Goal: Task Accomplishment & Management: Use online tool/utility

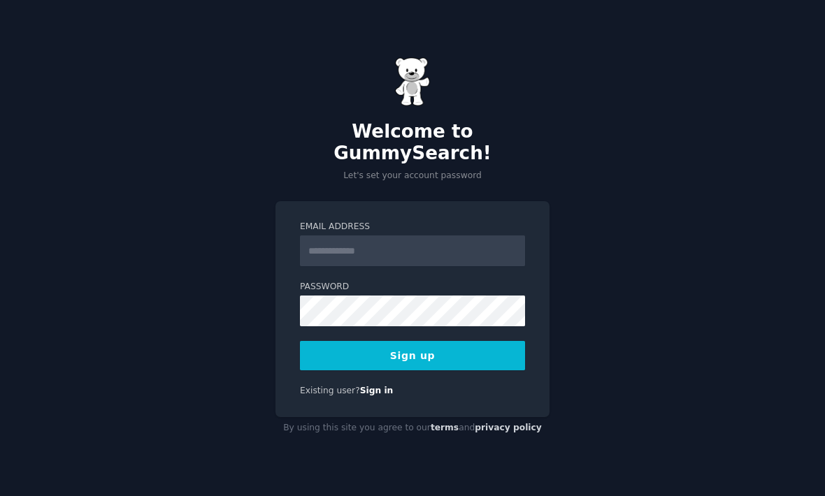
click at [441, 266] on input "Email Address" at bounding box center [412, 250] width 225 height 31
type input "**********"
click at [428, 365] on button "Sign up" at bounding box center [412, 355] width 225 height 29
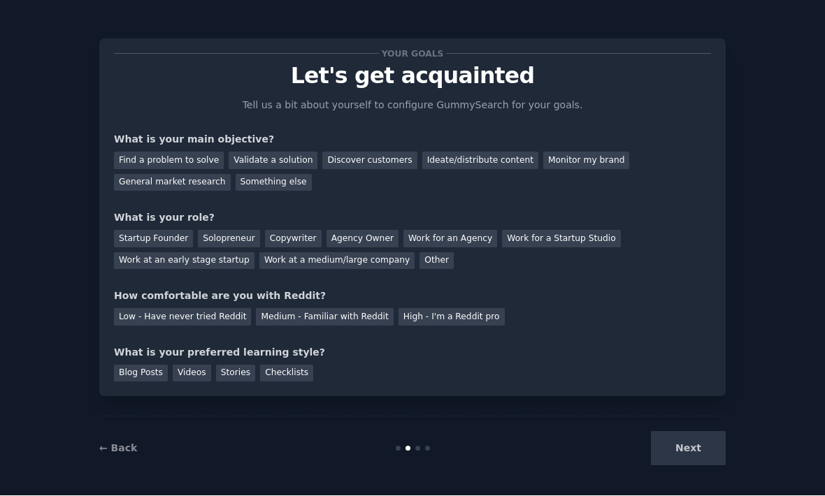
click at [170, 153] on div "Find a problem to solve" at bounding box center [169, 160] width 110 height 17
click at [356, 159] on div "Discover customers" at bounding box center [369, 160] width 94 height 17
click at [160, 159] on div "Find a problem to solve" at bounding box center [169, 160] width 110 height 17
click at [300, 313] on div "Medium - Familiar with Reddit" at bounding box center [324, 317] width 137 height 17
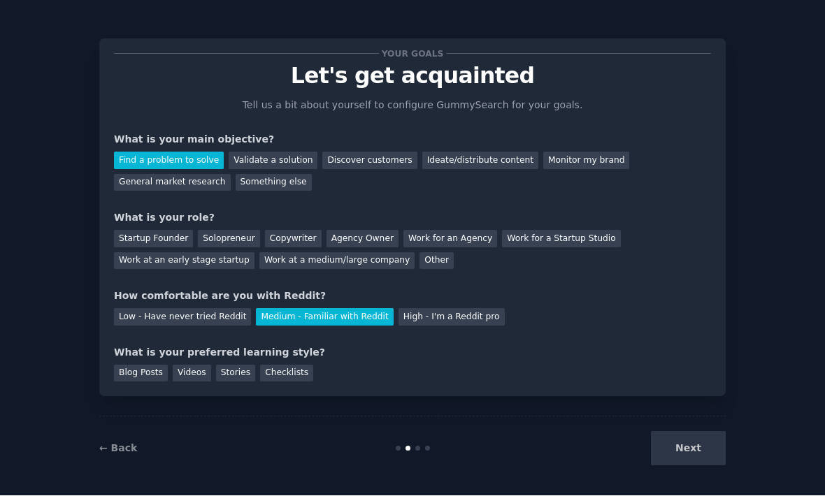
click at [191, 377] on div "Videos" at bounding box center [192, 373] width 38 height 17
click at [221, 235] on div "Solopreneur" at bounding box center [228, 239] width 61 height 17
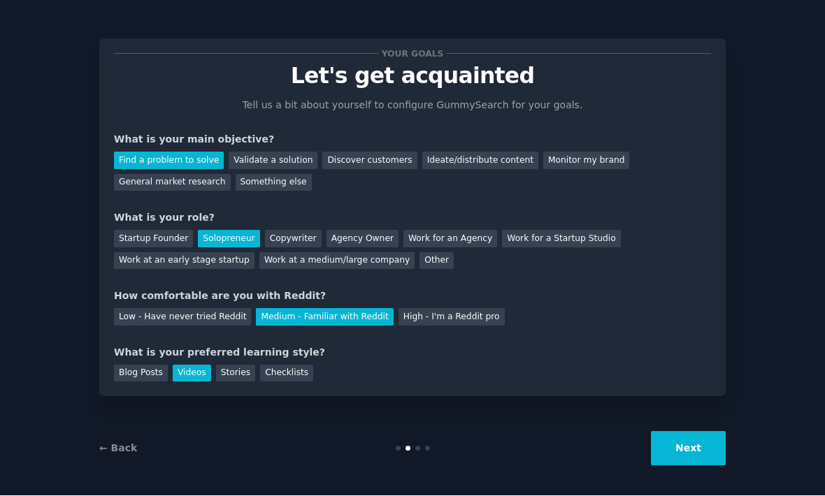
click at [693, 466] on button "Next" at bounding box center [688, 449] width 75 height 34
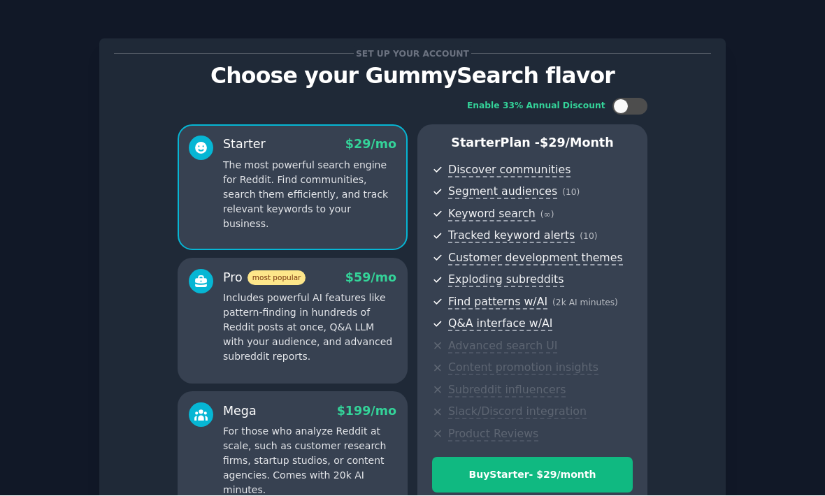
click at [634, 99] on div at bounding box center [629, 107] width 35 height 17
click at [628, 99] on div at bounding box center [629, 107] width 35 height 17
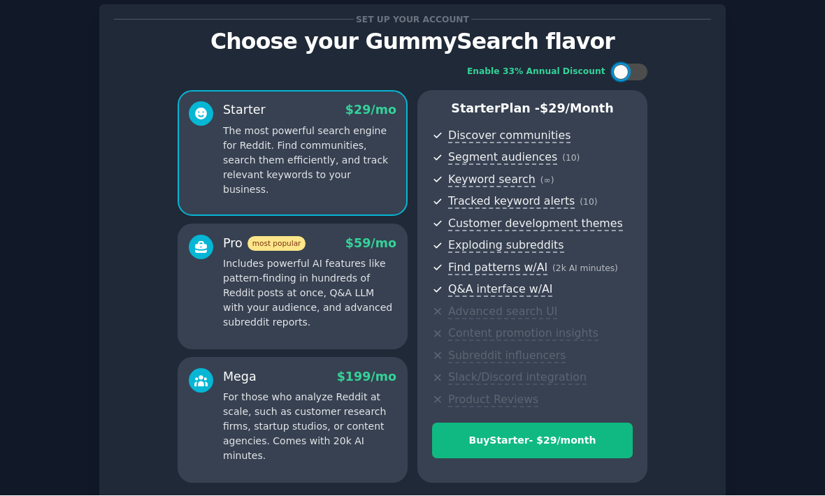
scroll to position [36, 0]
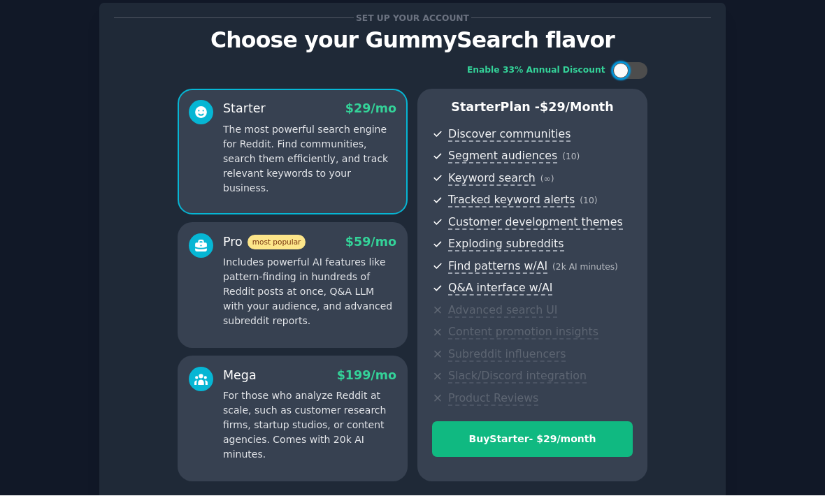
click at [254, 297] on p "Includes powerful AI features like pattern-finding in hundreds of Reddit posts …" at bounding box center [309, 292] width 173 height 73
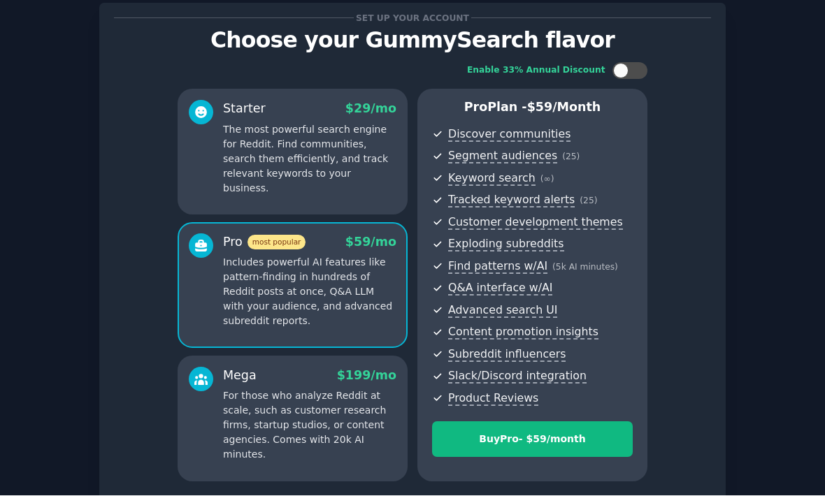
click at [268, 423] on p "For those who analyze Reddit at scale, such as customer research firms, startup…" at bounding box center [309, 425] width 173 height 73
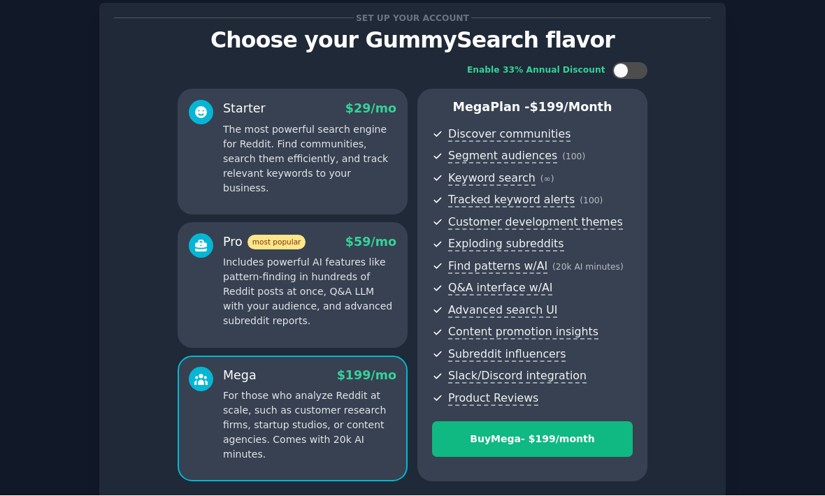
click at [263, 304] on p "Includes powerful AI features like pattern-finding in hundreds of Reddit posts …" at bounding box center [309, 292] width 173 height 73
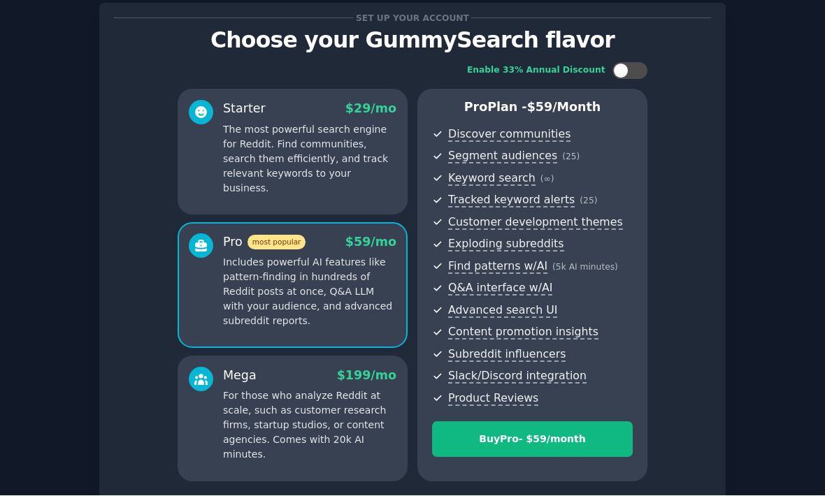
click at [263, 408] on p "For those who analyze Reddit at scale, such as customer research firms, startup…" at bounding box center [309, 425] width 173 height 73
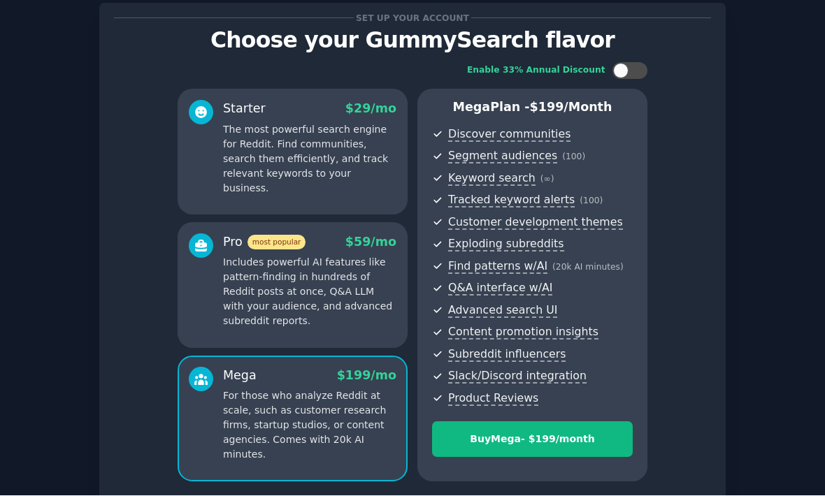
click at [268, 310] on p "Includes powerful AI features like pattern-finding in hundreds of Reddit posts …" at bounding box center [309, 292] width 173 height 73
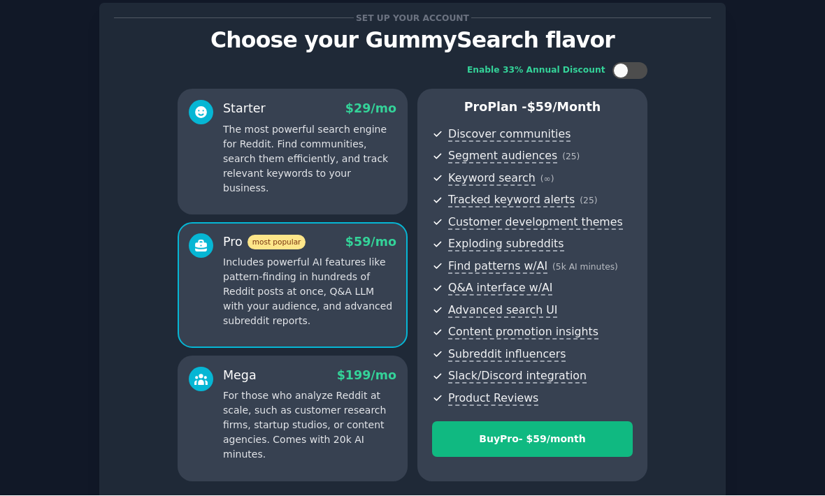
click at [261, 419] on p "For those who analyze Reddit at scale, such as customer research firms, startup…" at bounding box center [309, 425] width 173 height 73
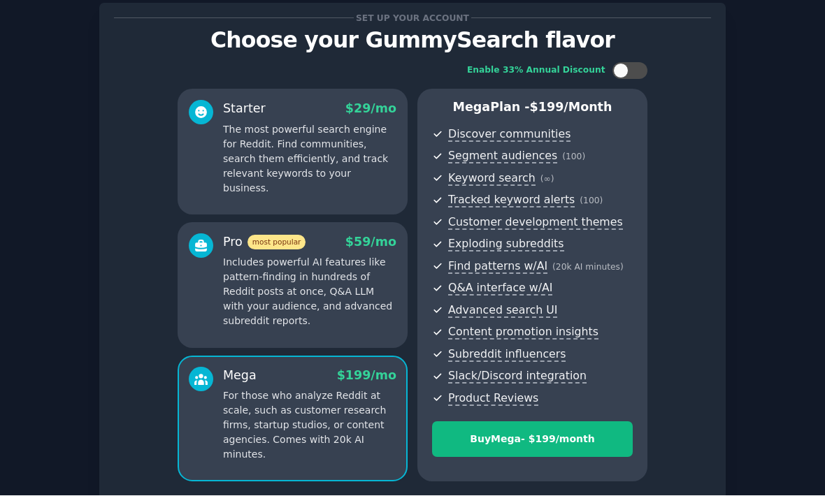
click at [279, 296] on p "Includes powerful AI features like pattern-finding in hundreds of Reddit posts …" at bounding box center [309, 292] width 173 height 73
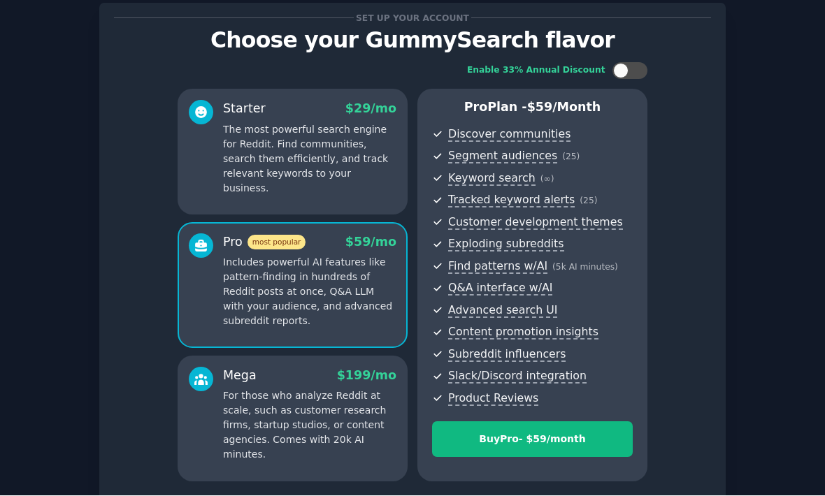
click at [261, 398] on p "For those who analyze Reddit at scale, such as customer research firms, startup…" at bounding box center [309, 425] width 173 height 73
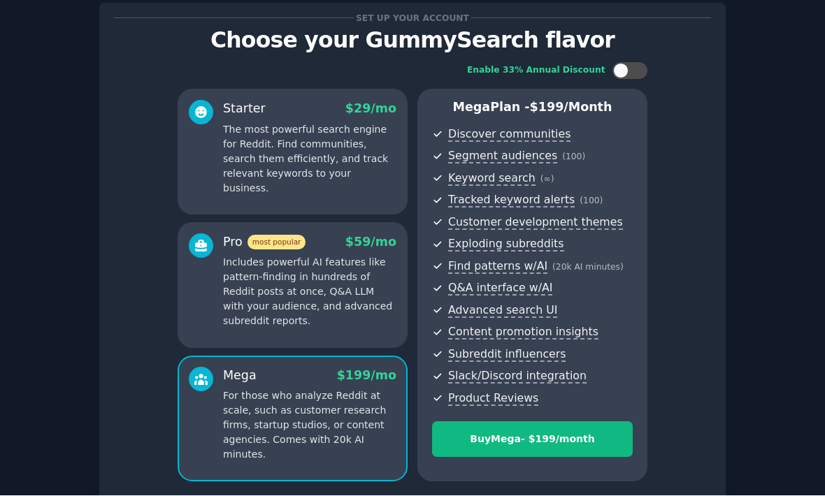
click at [275, 299] on p "Includes powerful AI features like pattern-finding in hundreds of Reddit posts …" at bounding box center [309, 292] width 173 height 73
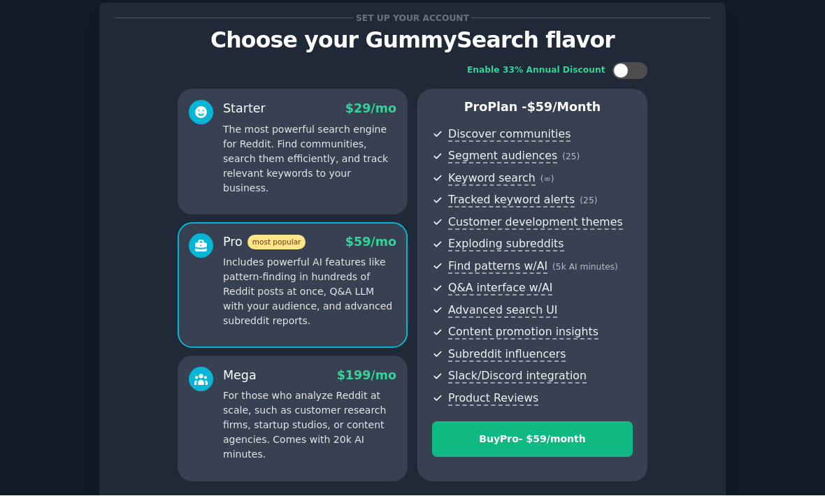
click at [265, 399] on p "For those who analyze Reddit at scale, such as customer research firms, startup…" at bounding box center [309, 425] width 173 height 73
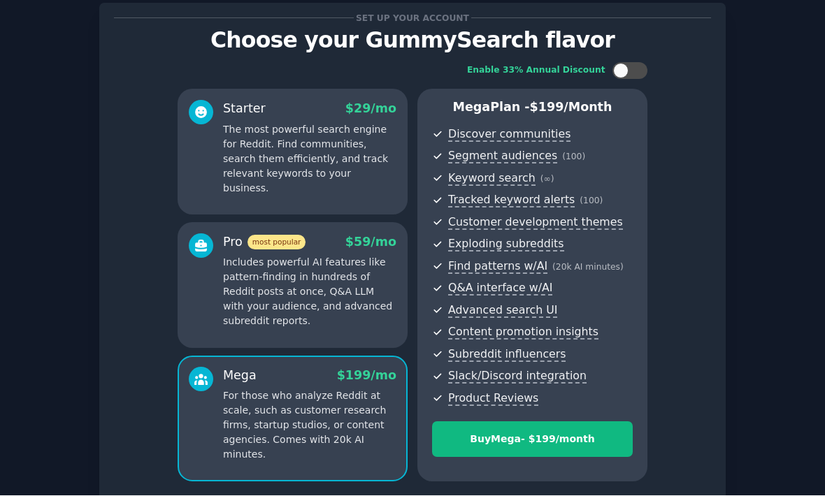
click at [289, 298] on p "Includes powerful AI features like pattern-finding in hundreds of Reddit posts …" at bounding box center [309, 292] width 173 height 73
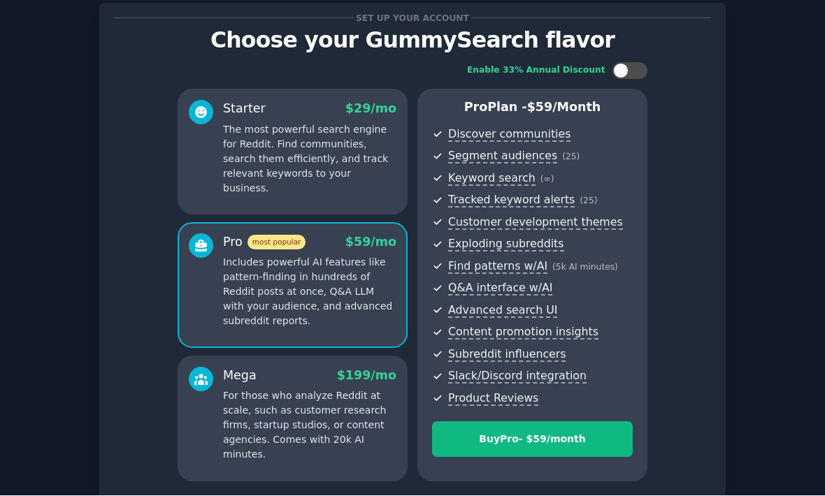
click at [621, 59] on div "Enable 33% Annual Discount Starter $ 29 /mo The most powerful search engine for…" at bounding box center [412, 272] width 597 height 439
click at [636, 69] on div at bounding box center [636, 71] width 7 height 7
checkbox input "true"
click at [249, 154] on p "The most powerful search engine for Reddit. Find communities, search them effic…" at bounding box center [309, 159] width 173 height 73
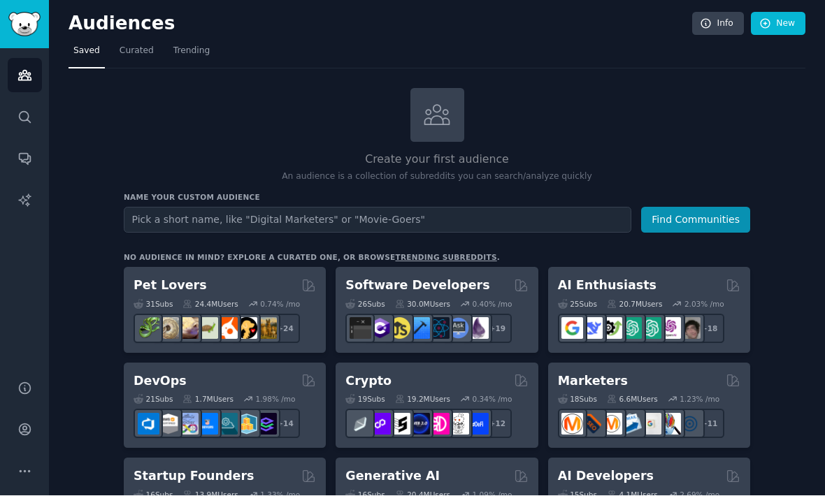
click at [259, 380] on div "DevOps" at bounding box center [224, 381] width 182 height 17
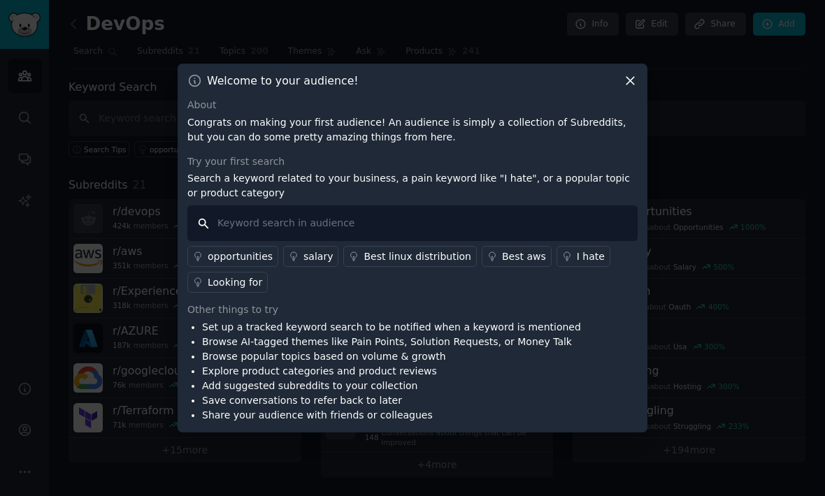
click at [289, 241] on input "text" at bounding box center [412, 223] width 450 height 36
type input "Diagnosis"
click at [532, 408] on li "Save conversations to refer back to later" at bounding box center [391, 400] width 379 height 15
click at [308, 241] on input "Diagnosis" at bounding box center [412, 223] width 450 height 36
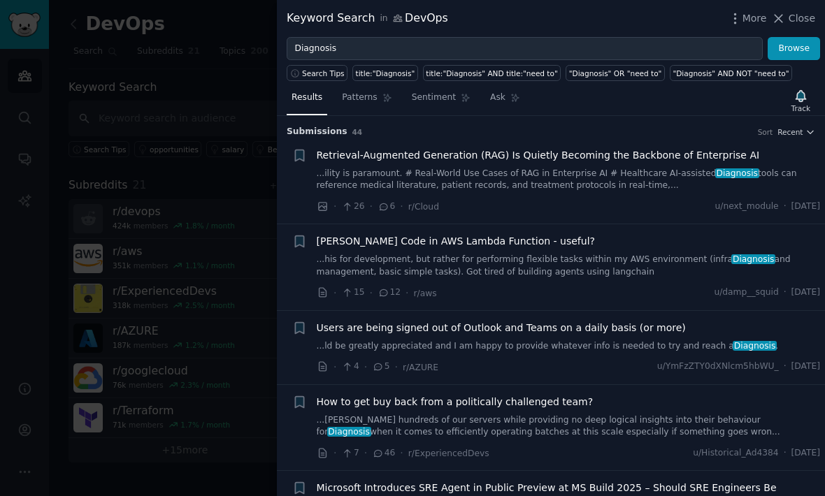
click at [371, 101] on span "Patterns" at bounding box center [359, 98] width 35 height 13
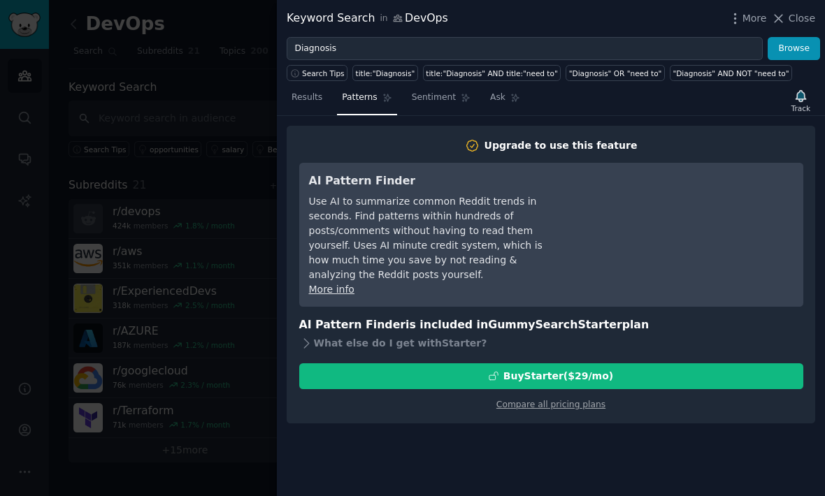
click at [435, 99] on span "Sentiment" at bounding box center [434, 98] width 44 height 13
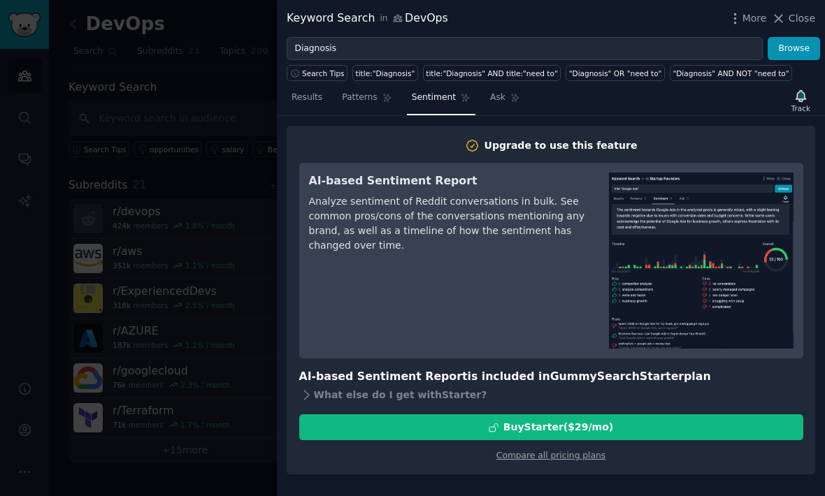
click at [498, 94] on span "Ask" at bounding box center [497, 98] width 15 height 13
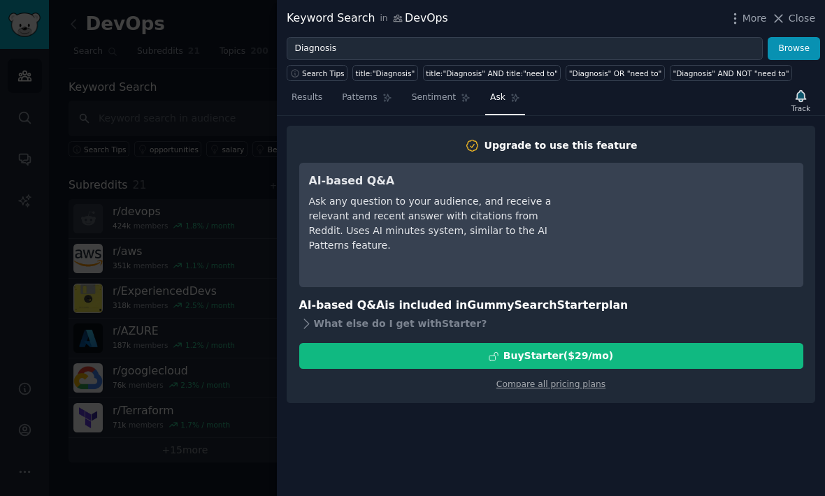
click at [306, 93] on span "Results" at bounding box center [306, 98] width 31 height 13
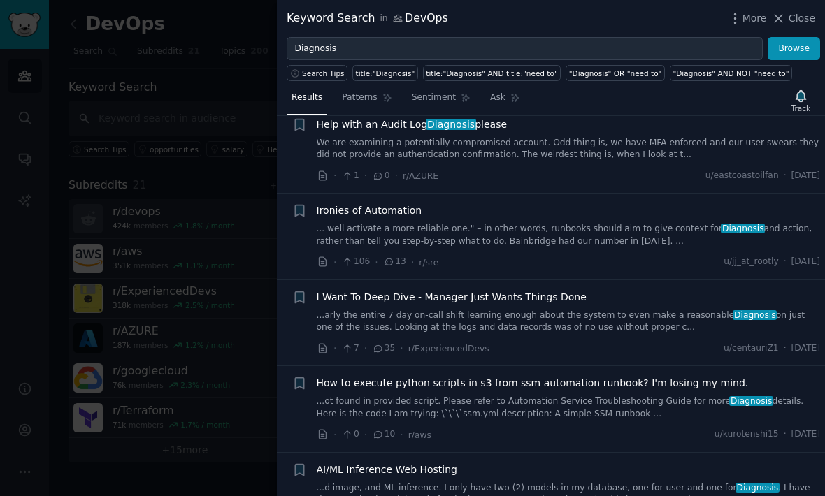
scroll to position [644, 0]
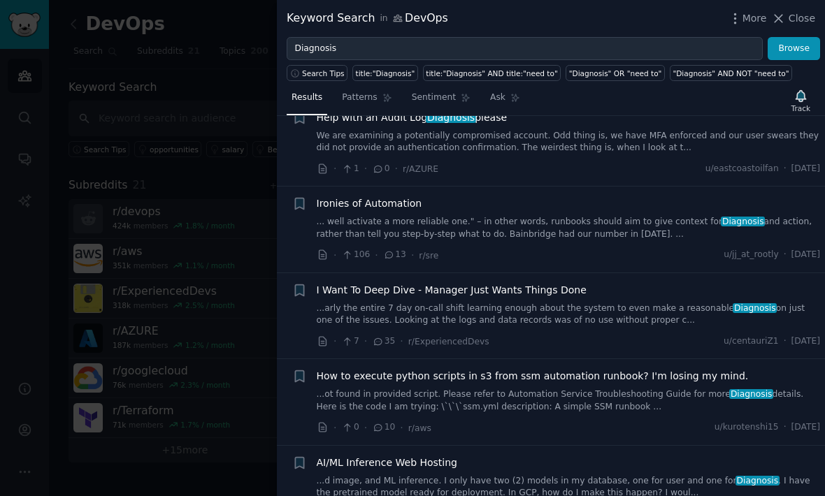
click at [794, 15] on span "Close" at bounding box center [801, 18] width 27 height 15
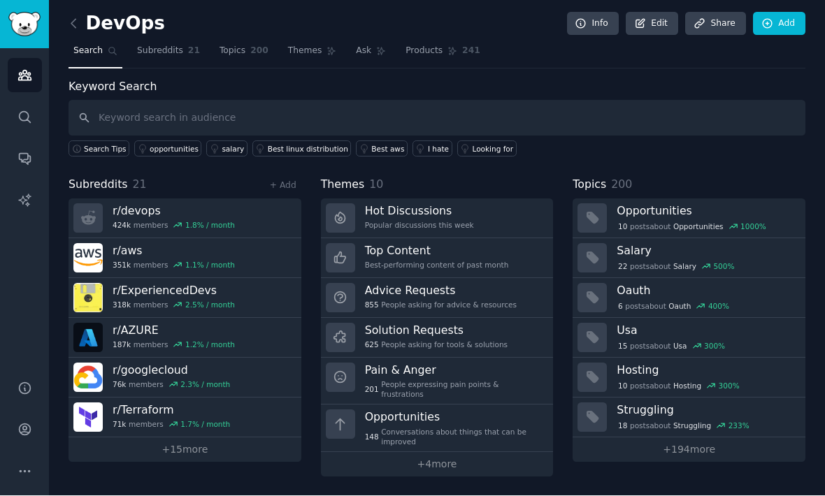
click at [741, 219] on div "10 post s about Opportunities 1000 %" at bounding box center [705, 226] width 179 height 15
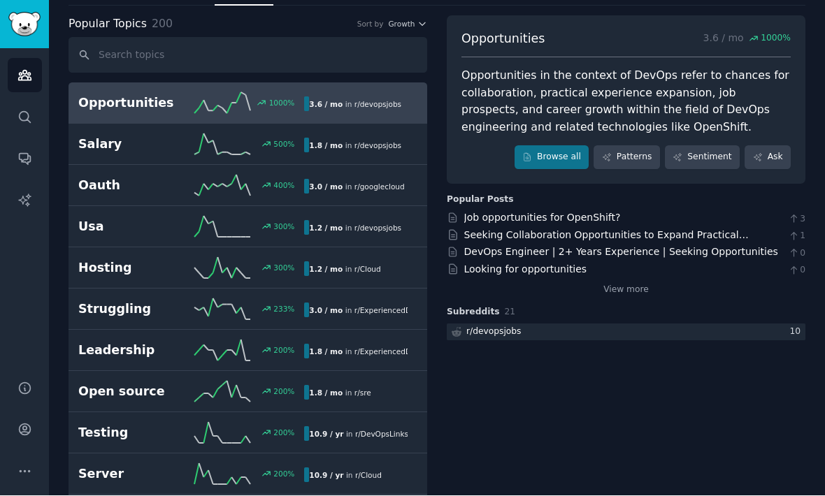
scroll to position [68, 0]
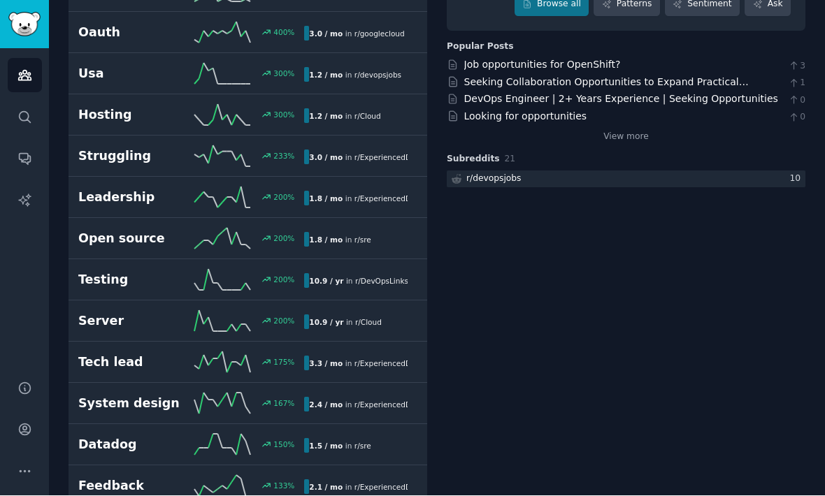
click at [113, 161] on h2 "Struggling" at bounding box center [134, 156] width 113 height 17
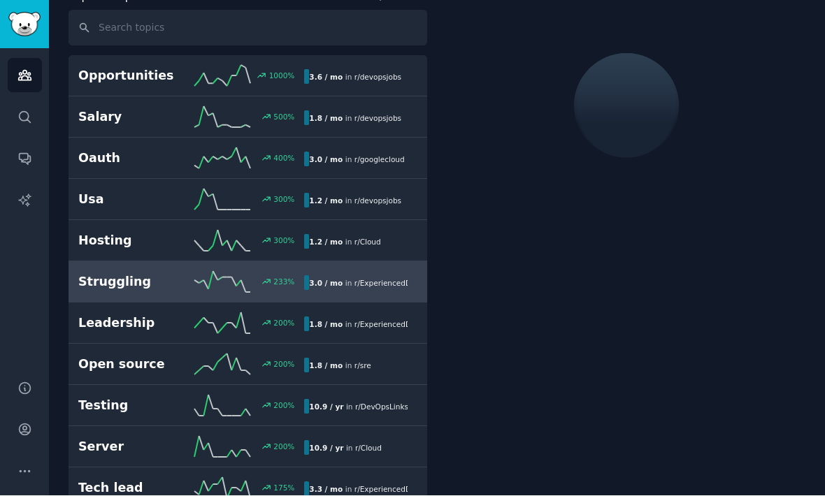
scroll to position [78, 0]
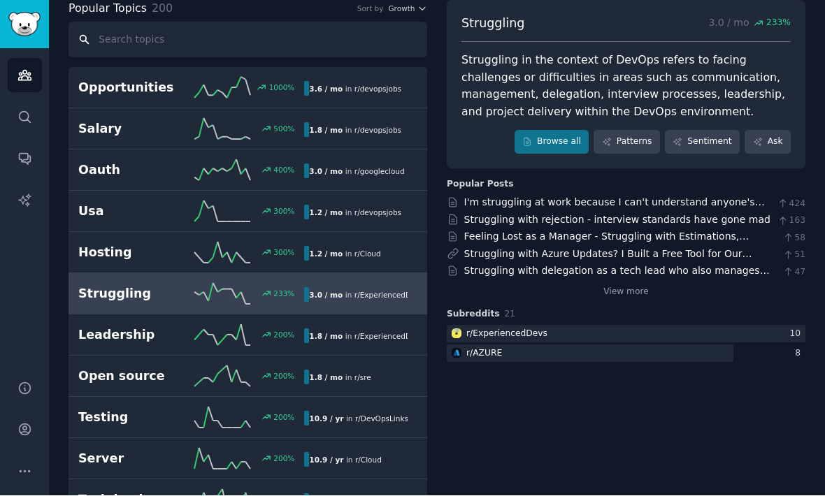
click at [123, 35] on input "text" at bounding box center [247, 40] width 358 height 36
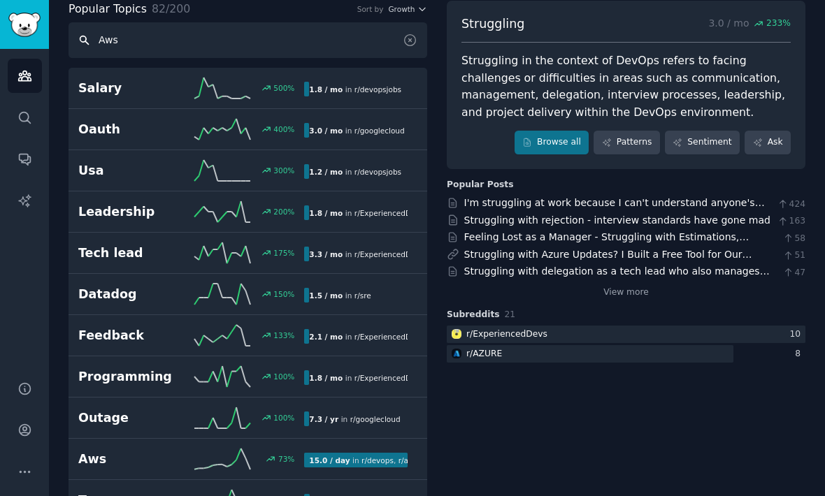
scroll to position [0, 0]
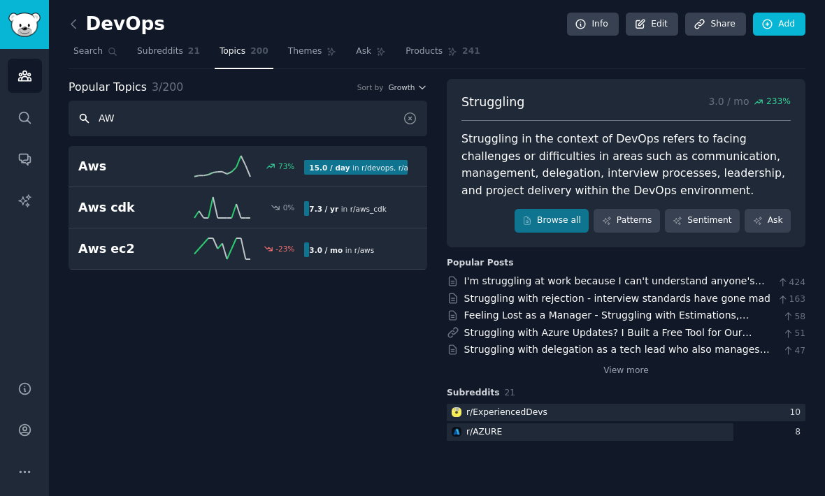
type input "A"
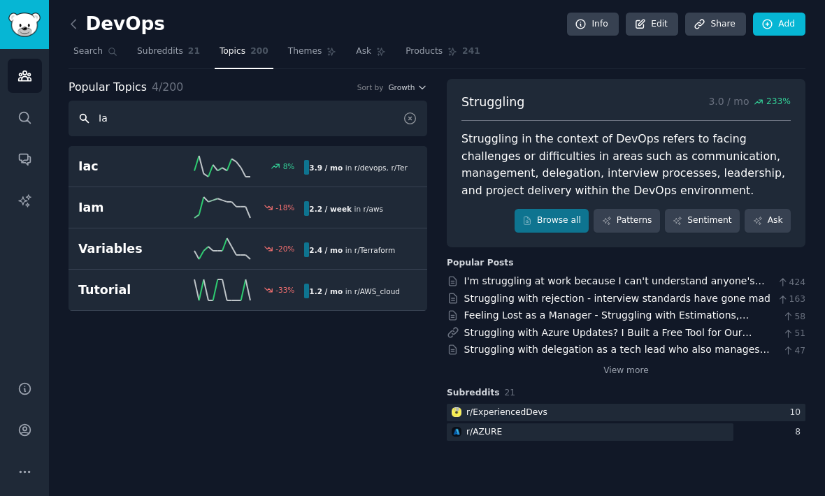
type input "I"
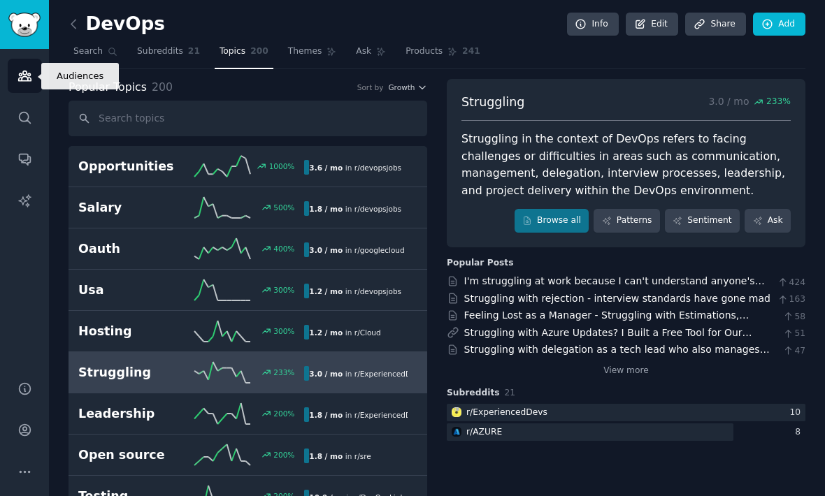
click at [20, 66] on link "Audiences" at bounding box center [25, 76] width 34 height 34
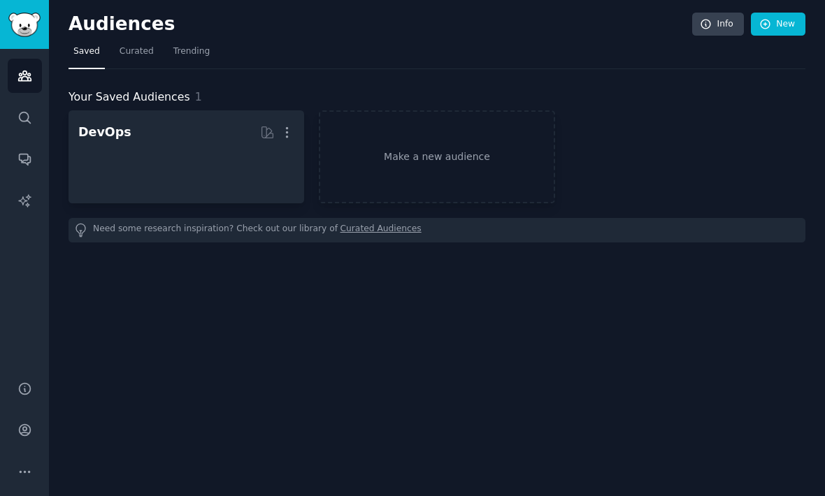
click at [78, 15] on h2 "Audiences" at bounding box center [379, 24] width 623 height 22
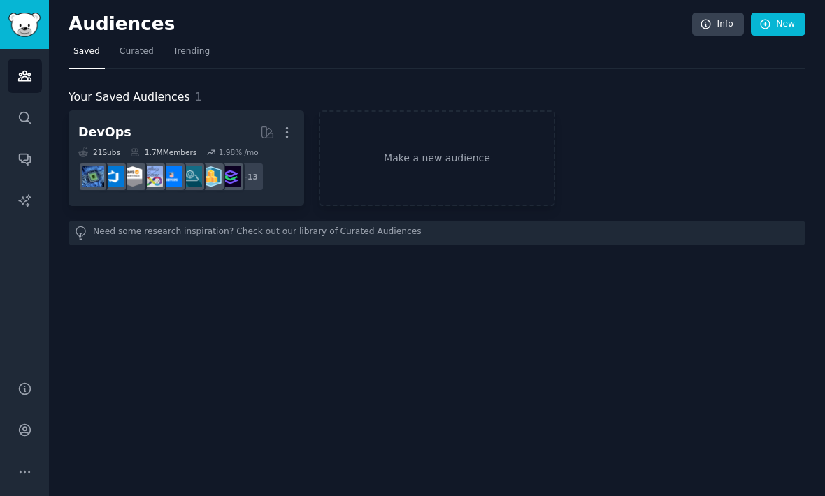
click at [284, 135] on icon "button" at bounding box center [287, 132] width 15 height 15
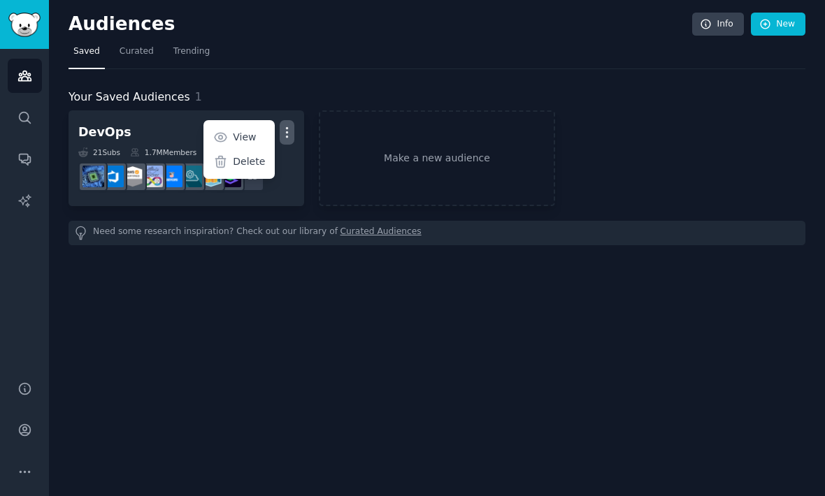
click at [191, 293] on div "Audiences Info New Saved Curated Trending Your Saved Audiences 1 DevOps More Vi…" at bounding box center [437, 248] width 776 height 496
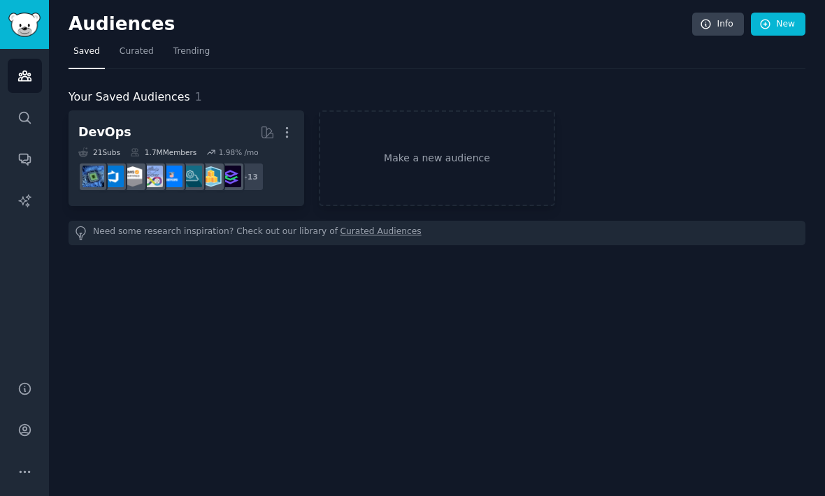
click at [115, 131] on div "DevOps" at bounding box center [104, 132] width 53 height 17
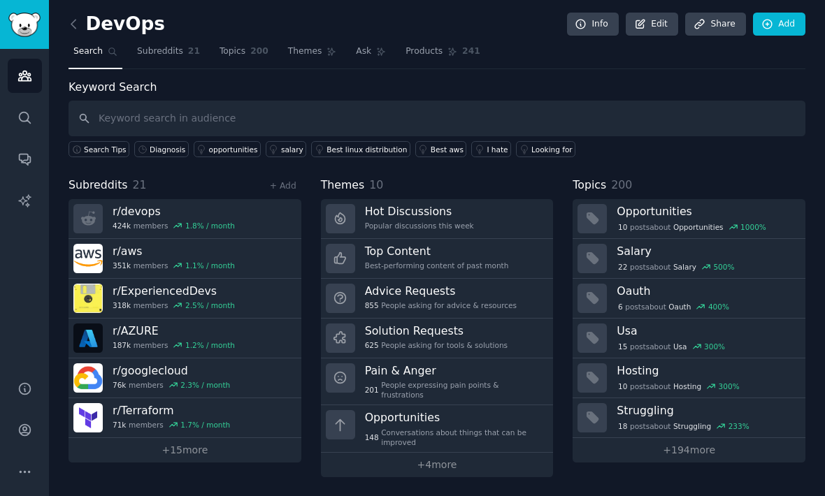
click at [490, 145] on div "I hate" at bounding box center [496, 150] width 21 height 10
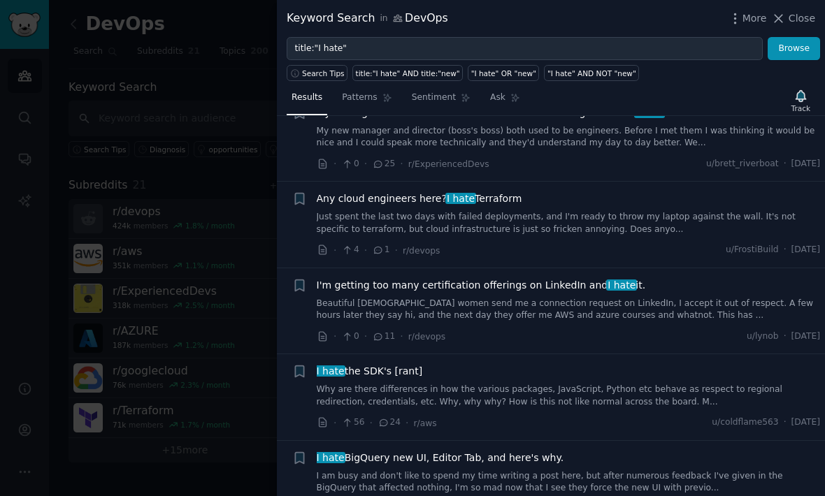
scroll to position [795, 0]
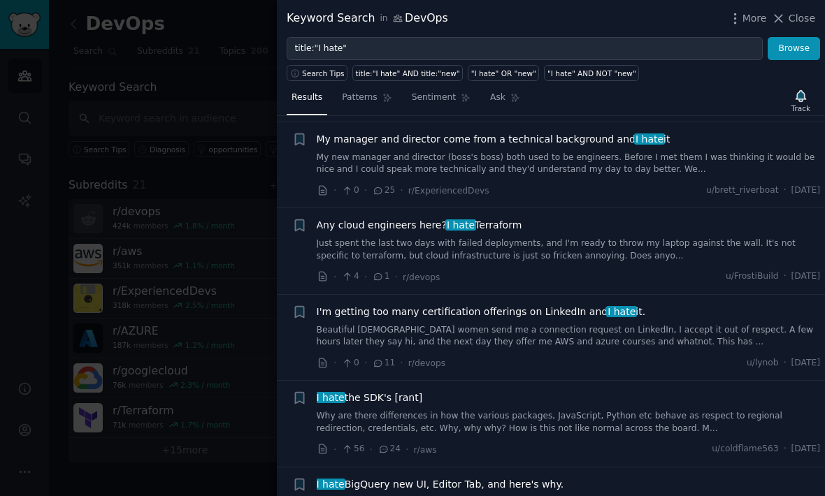
click at [800, 25] on span "Close" at bounding box center [801, 18] width 27 height 15
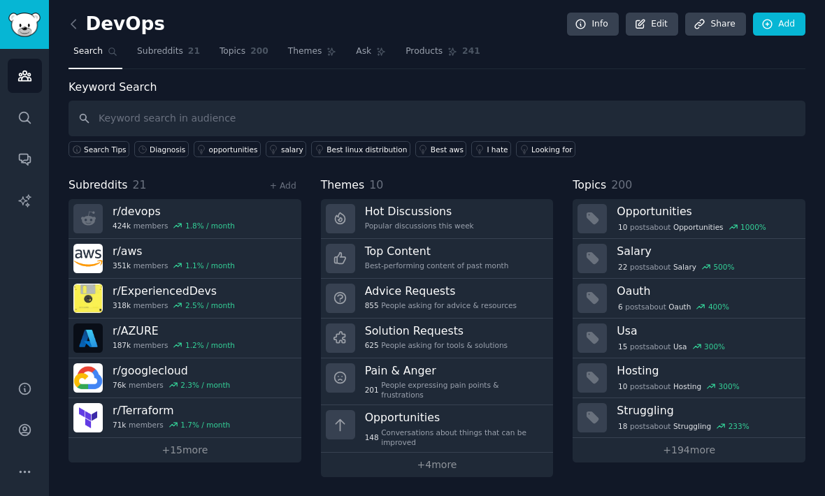
click at [775, 22] on link "Add" at bounding box center [779, 25] width 52 height 24
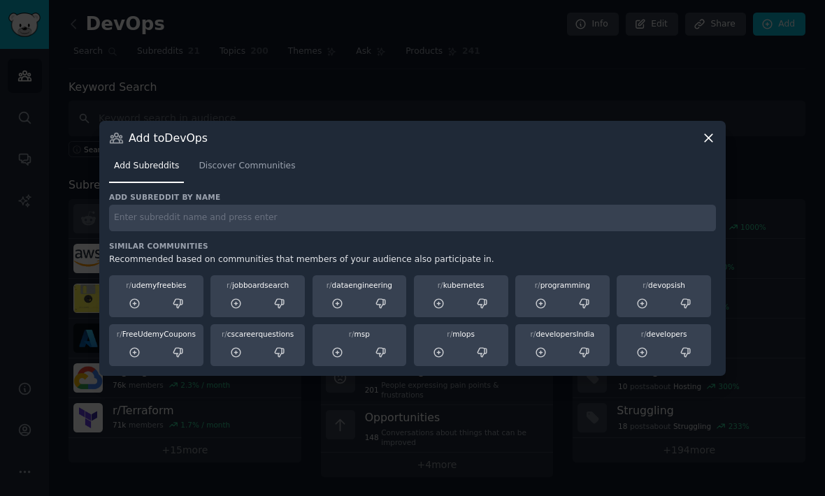
click at [472, 312] on div at bounding box center [482, 303] width 41 height 17
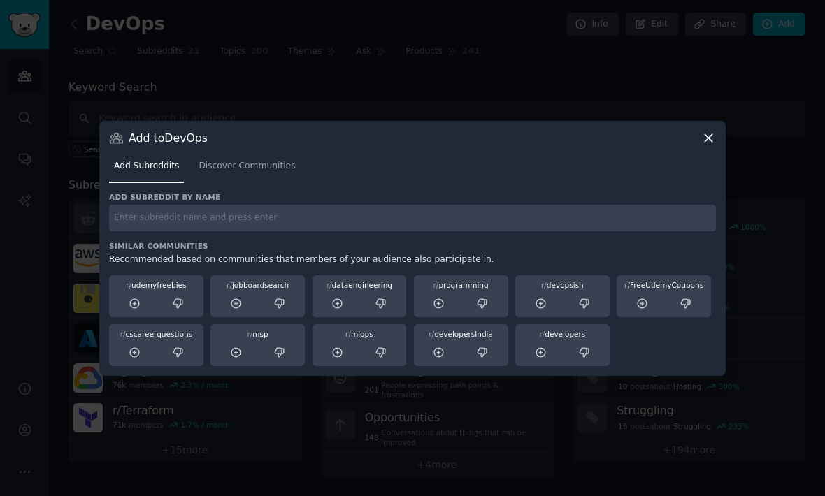
click at [421, 232] on input "text" at bounding box center [412, 218] width 607 height 27
type input "Kubernetes"
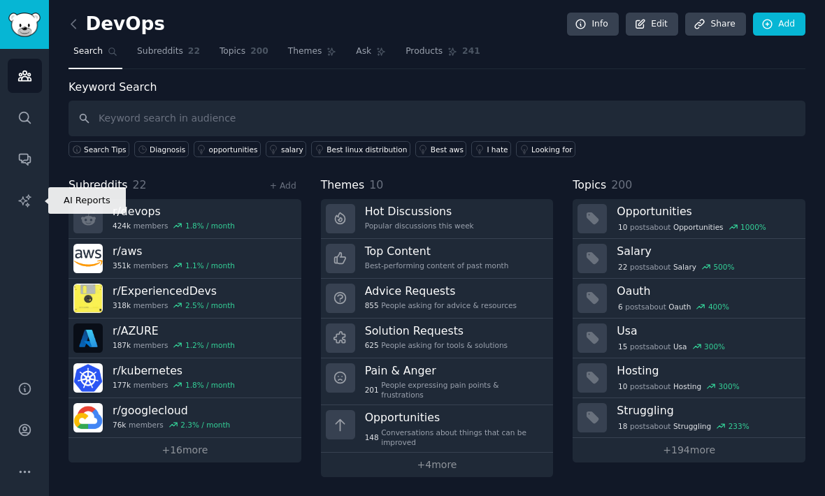
click at [21, 194] on icon "Sidebar" at bounding box center [24, 201] width 15 height 15
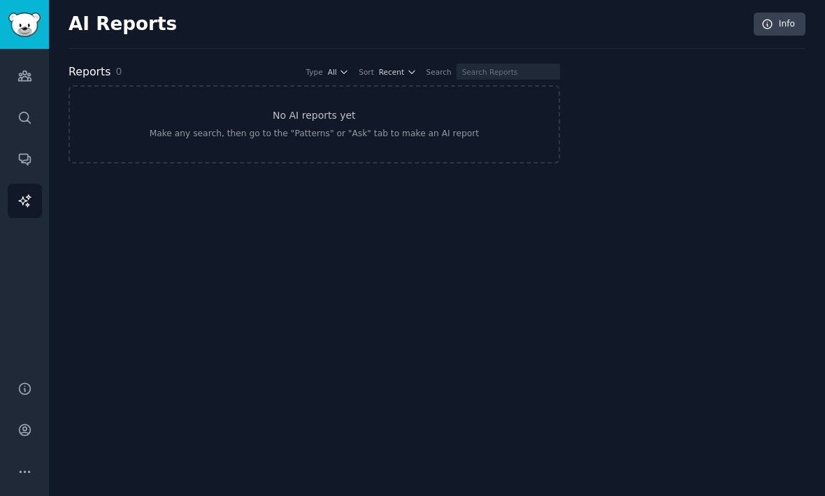
click at [24, 160] on icon "Sidebar" at bounding box center [24, 159] width 11 height 11
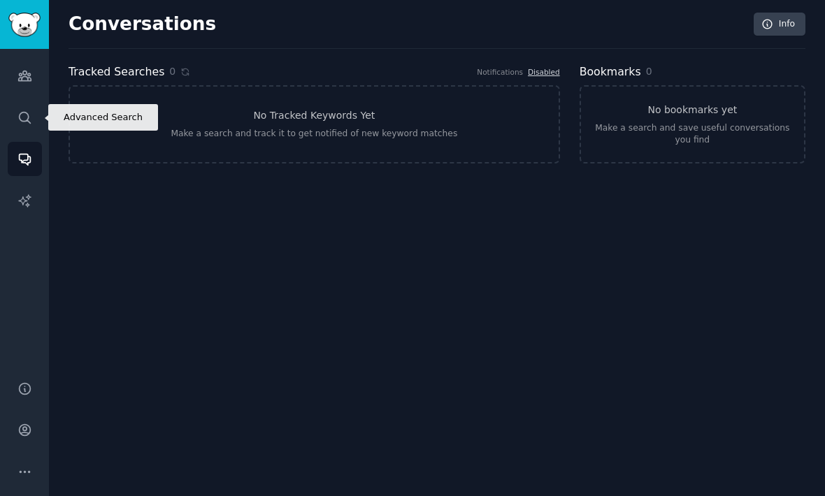
click at [30, 117] on icon "Sidebar" at bounding box center [24, 117] width 15 height 15
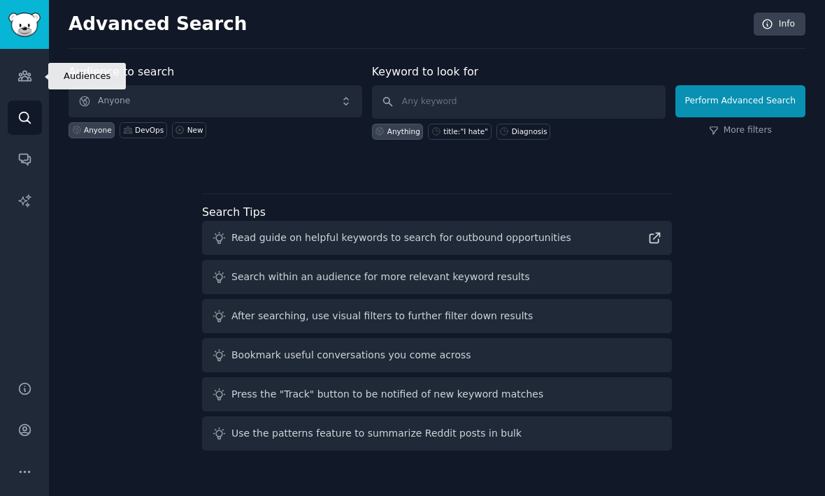
click at [29, 70] on icon "Sidebar" at bounding box center [24, 75] width 15 height 15
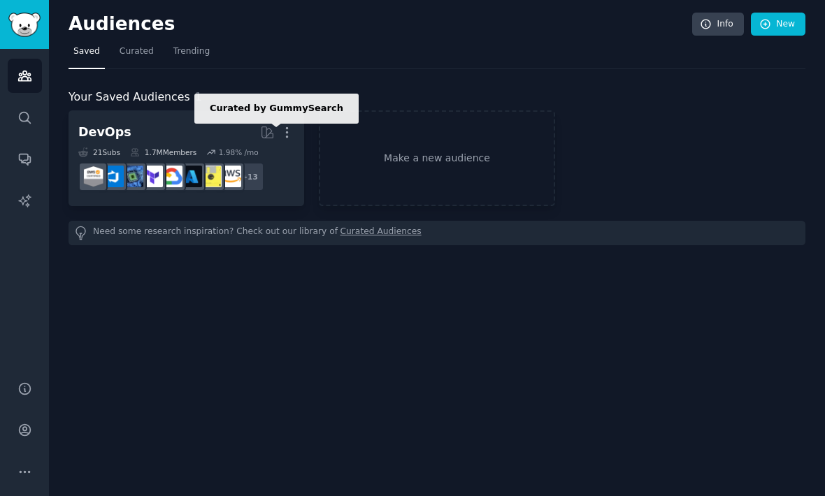
click at [265, 127] on icon at bounding box center [267, 132] width 11 height 11
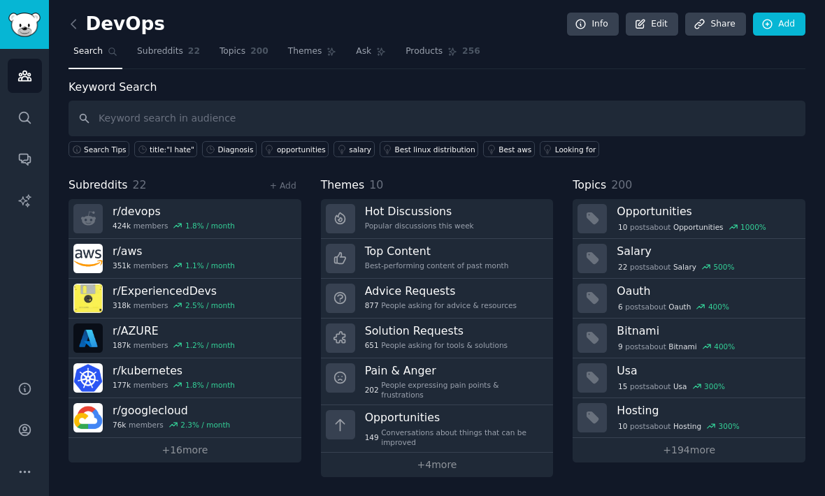
click at [168, 54] on span "Subreddits" at bounding box center [160, 51] width 46 height 13
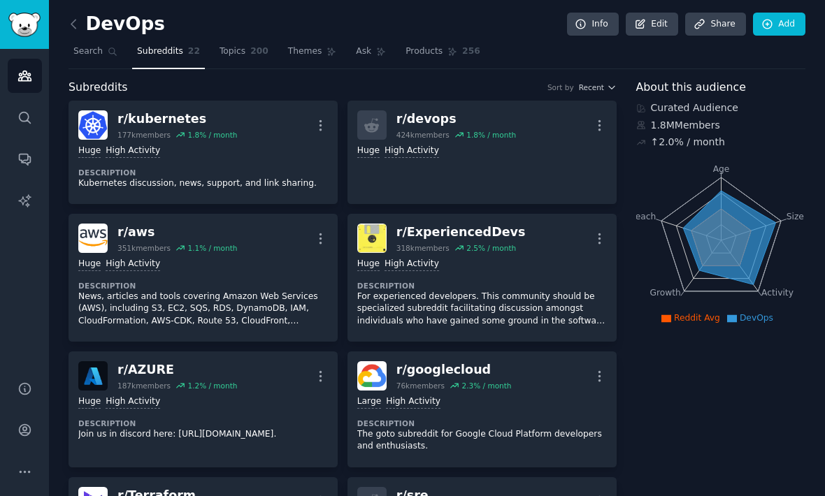
click at [220, 45] on span "Topics" at bounding box center [232, 51] width 26 height 13
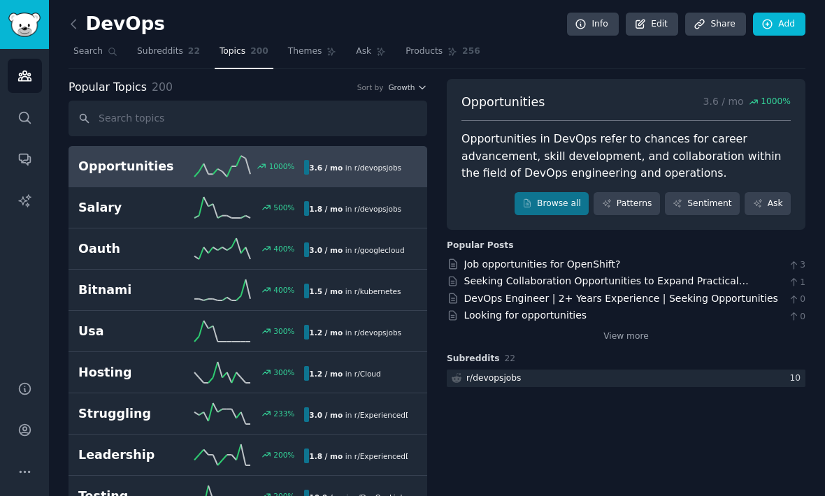
click at [307, 52] on span "Themes" at bounding box center [305, 51] width 34 height 13
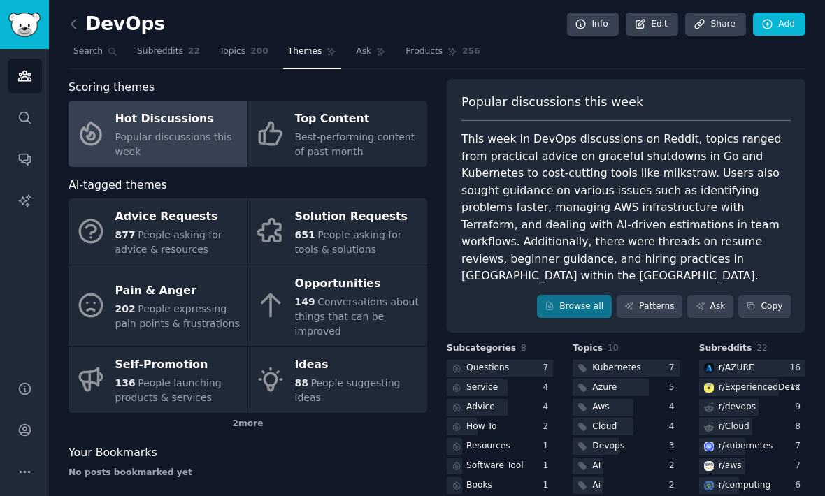
scroll to position [37, 0]
click at [248, 413] on div "2 more" at bounding box center [247, 424] width 358 height 22
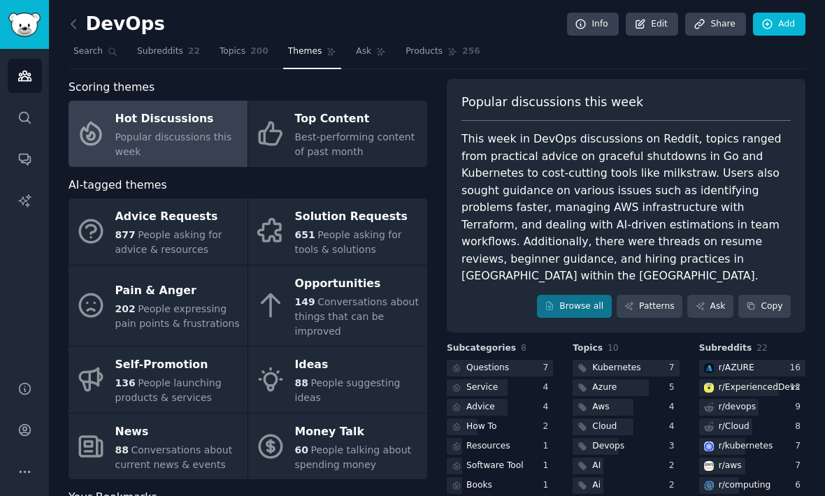
scroll to position [0, 0]
click at [333, 108] on div "Top Content" at bounding box center [357, 119] width 125 height 22
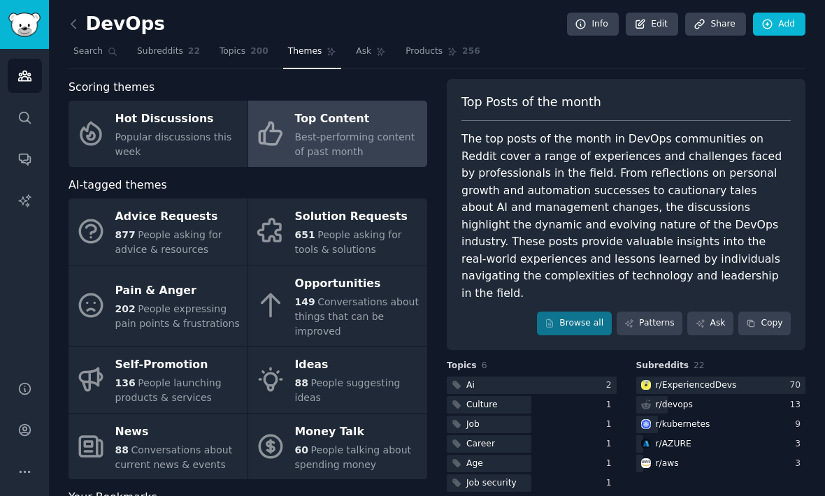
click at [328, 206] on div "Solution Requests" at bounding box center [357, 217] width 125 height 22
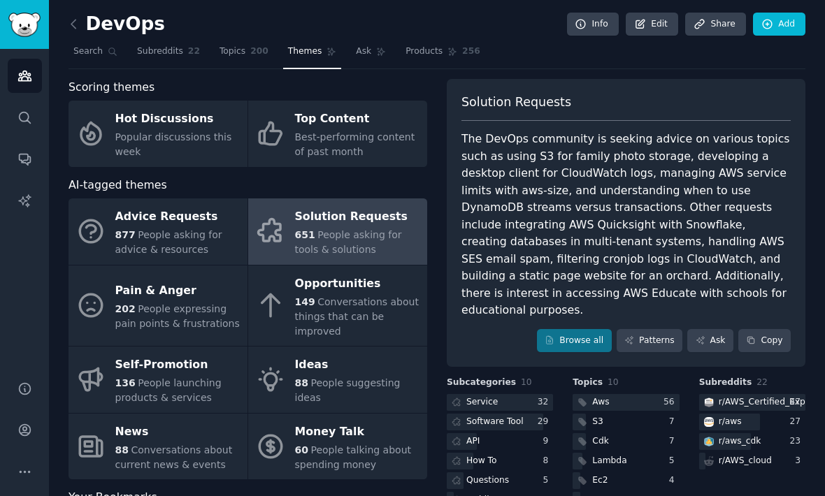
click at [507, 394] on div at bounding box center [500, 402] width 106 height 17
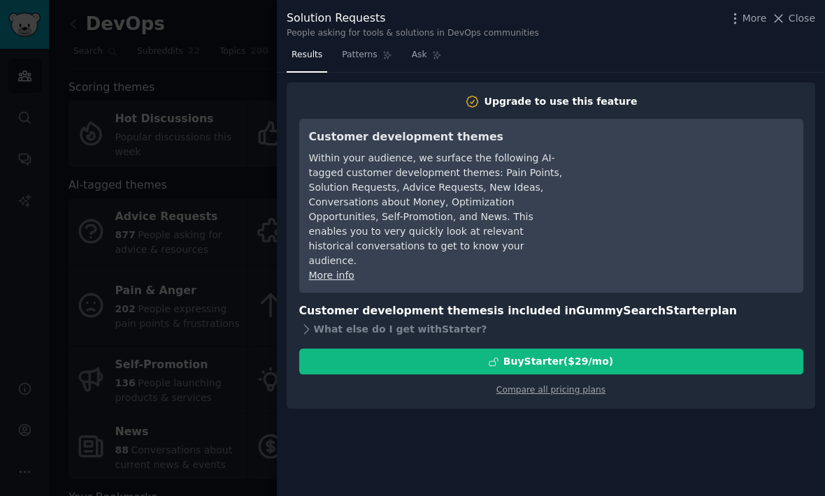
click at [110, 106] on div at bounding box center [412, 248] width 825 height 496
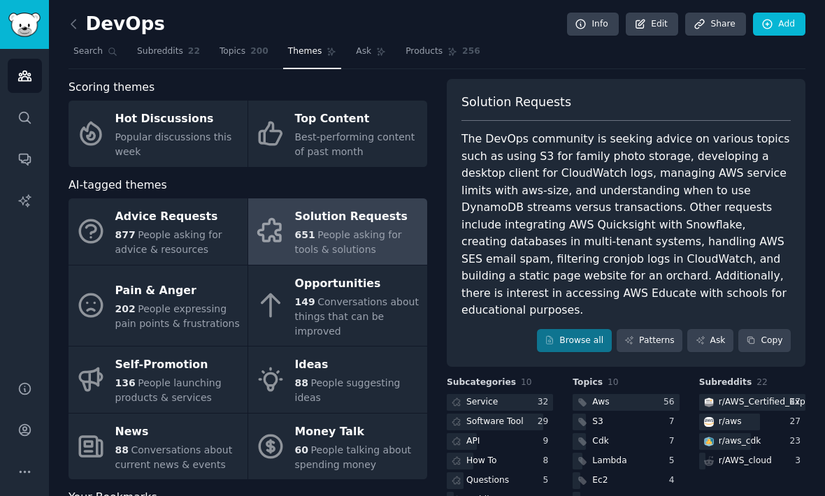
click at [762, 396] on div "r/ AWS_Certified_Experts" at bounding box center [769, 402] width 103 height 13
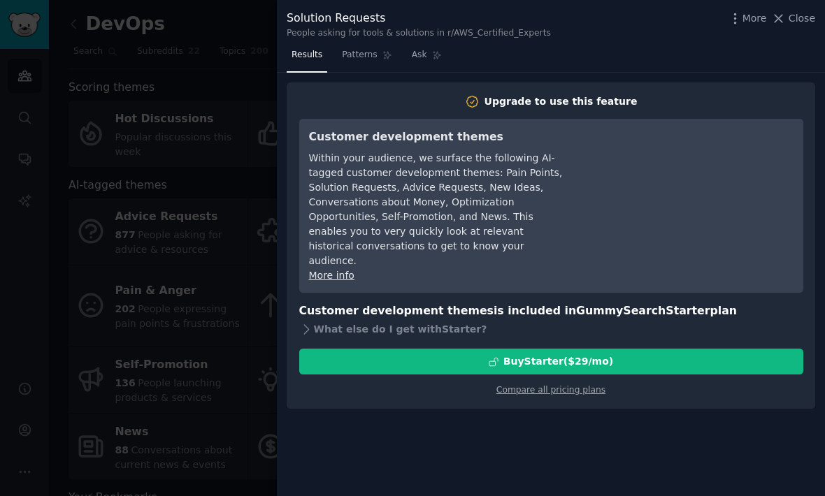
click at [76, 219] on div at bounding box center [412, 248] width 825 height 496
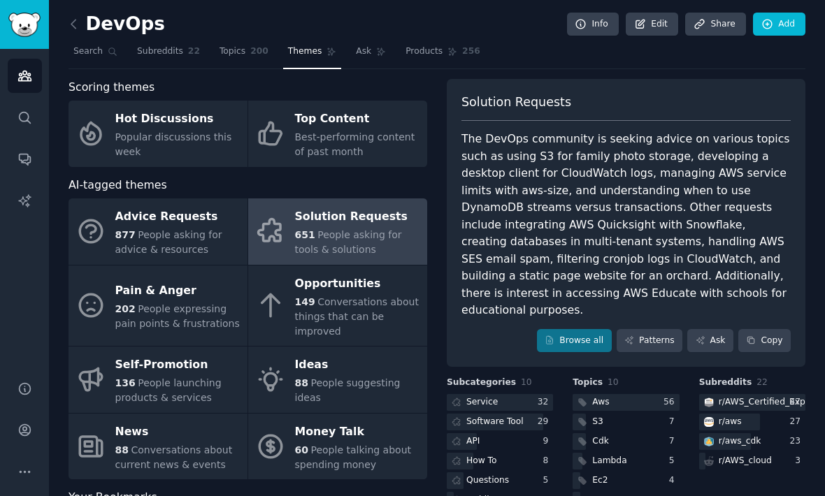
click at [126, 303] on span "202" at bounding box center [125, 308] width 20 height 11
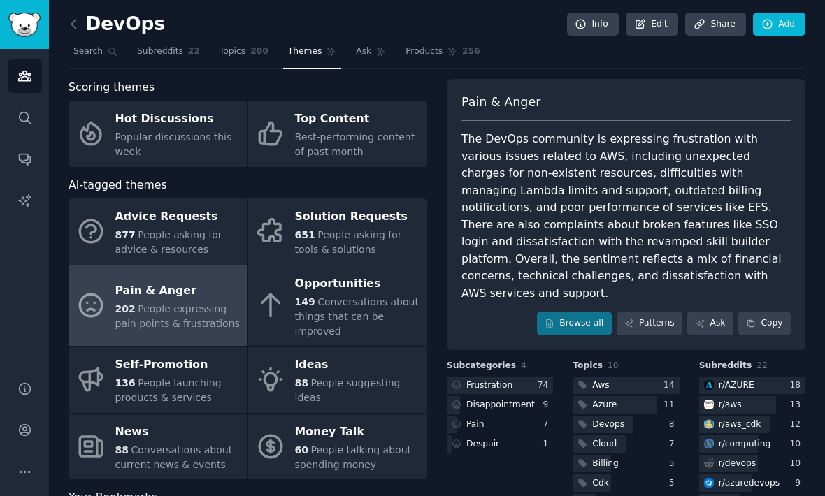
click at [331, 296] on span "Conversations about things that can be improved" at bounding box center [357, 316] width 124 height 41
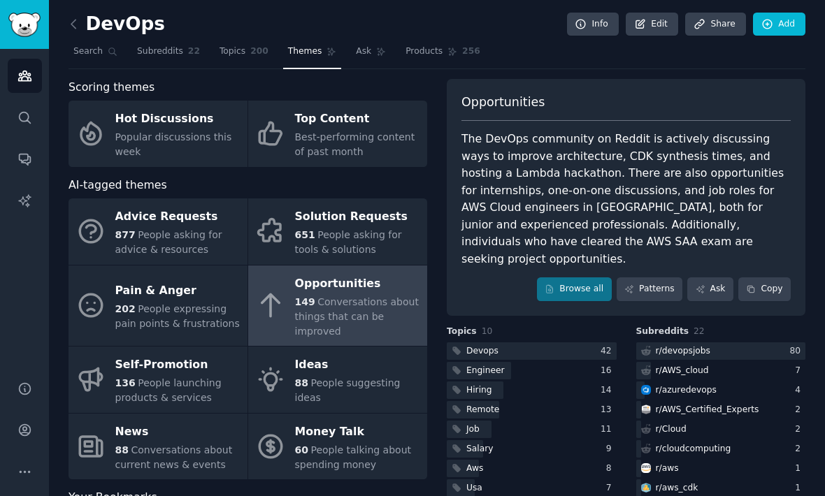
click at [307, 354] on div "Ideas" at bounding box center [357, 365] width 125 height 22
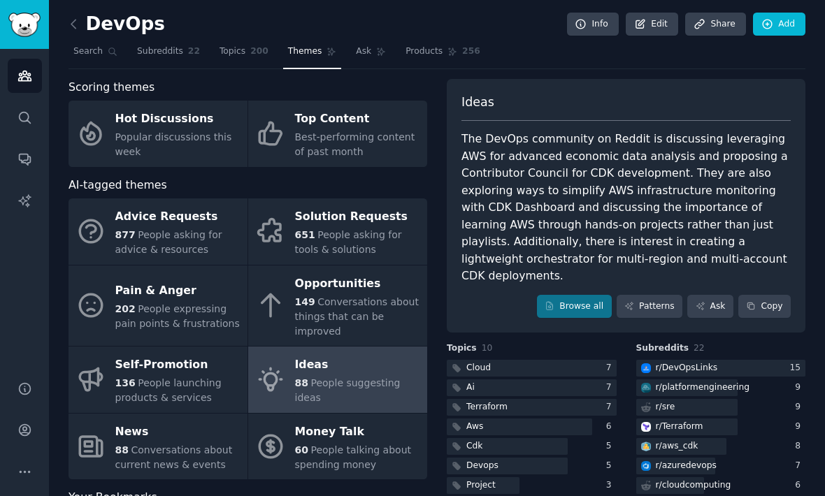
click at [145, 303] on span "People expressing pain points & frustrations" at bounding box center [177, 316] width 124 height 26
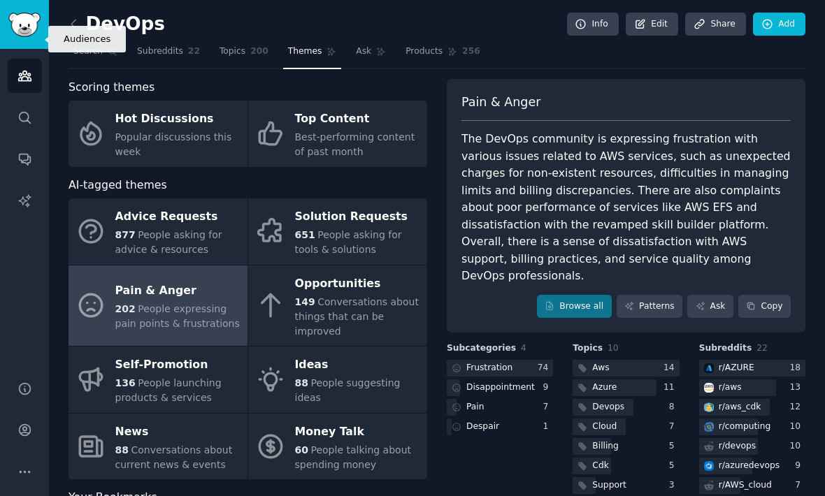
click at [27, 68] on icon "Sidebar" at bounding box center [24, 75] width 15 height 15
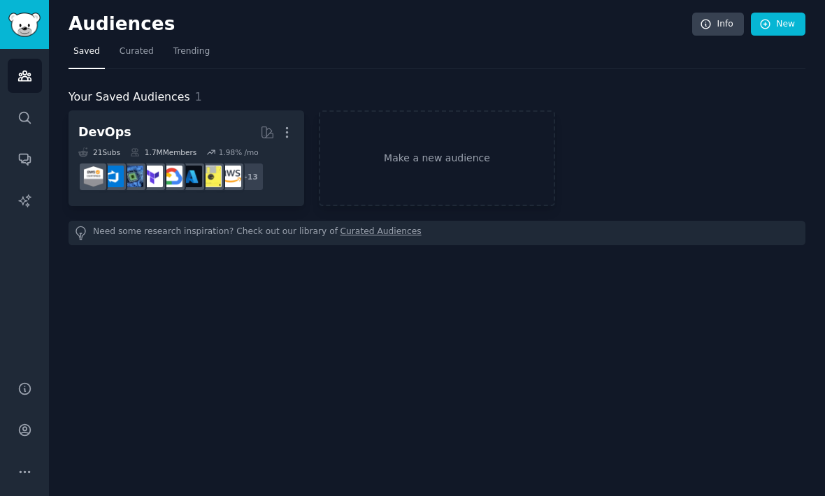
click at [138, 147] on icon at bounding box center [135, 152] width 10 height 10
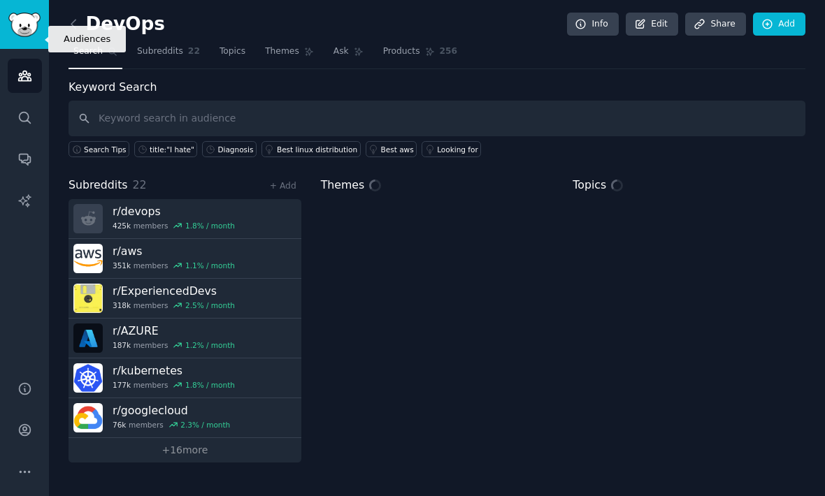
click at [35, 59] on link "Audiences" at bounding box center [25, 76] width 34 height 34
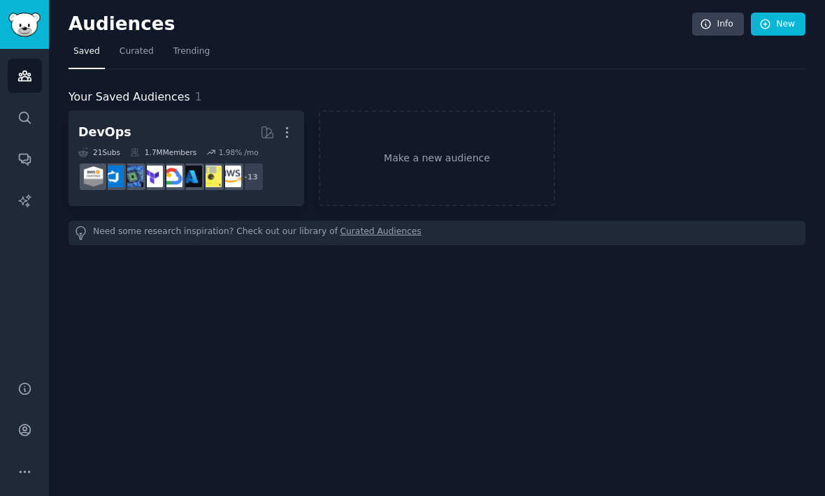
click at [133, 45] on span "Curated" at bounding box center [136, 51] width 34 height 13
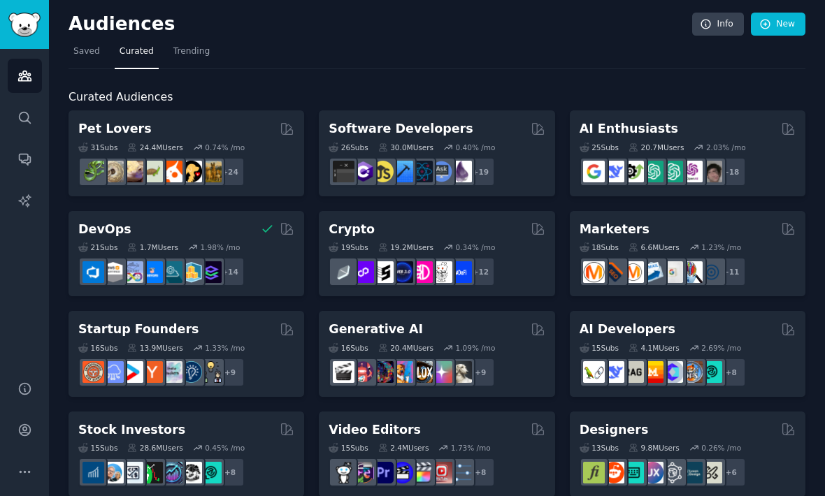
click at [186, 45] on span "Trending" at bounding box center [191, 51] width 36 height 13
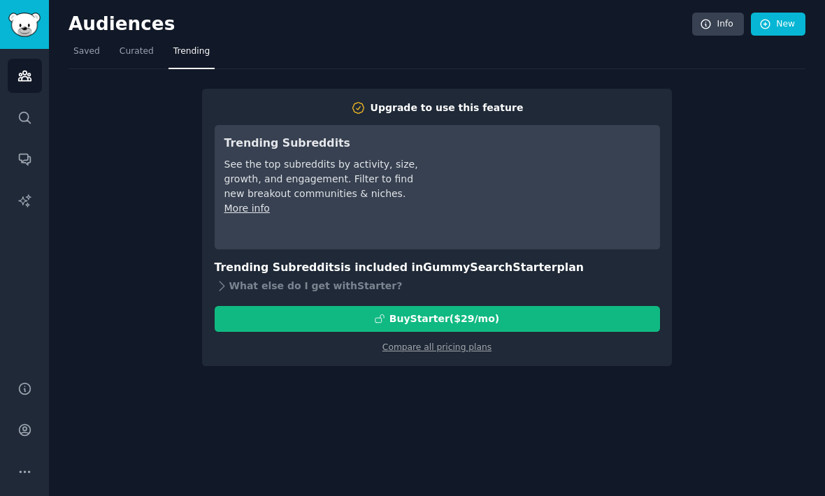
click at [84, 41] on link "Saved" at bounding box center [86, 55] width 36 height 29
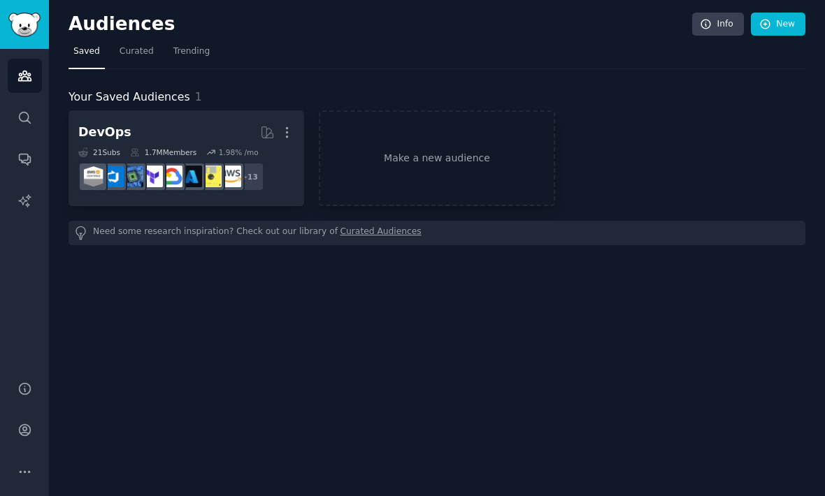
click at [410, 115] on link "Make a new audience" at bounding box center [436, 158] width 235 height 96
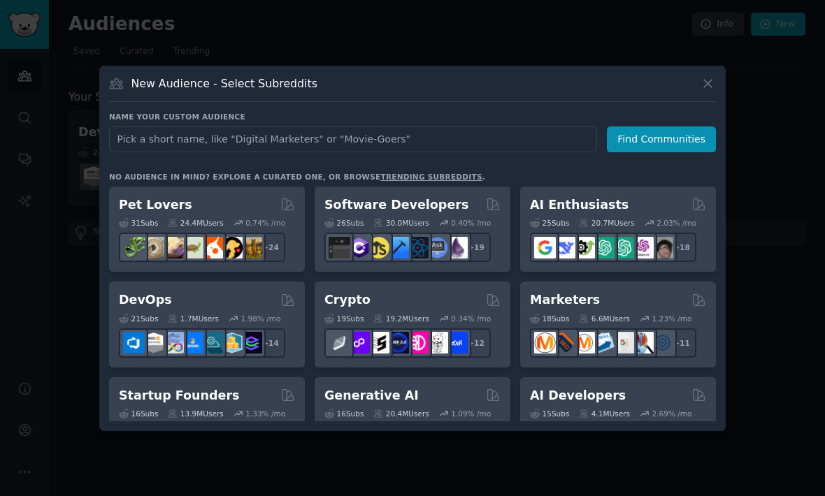
type input "Mortgage"
click at [666, 152] on button "Find Communities" at bounding box center [661, 139] width 109 height 26
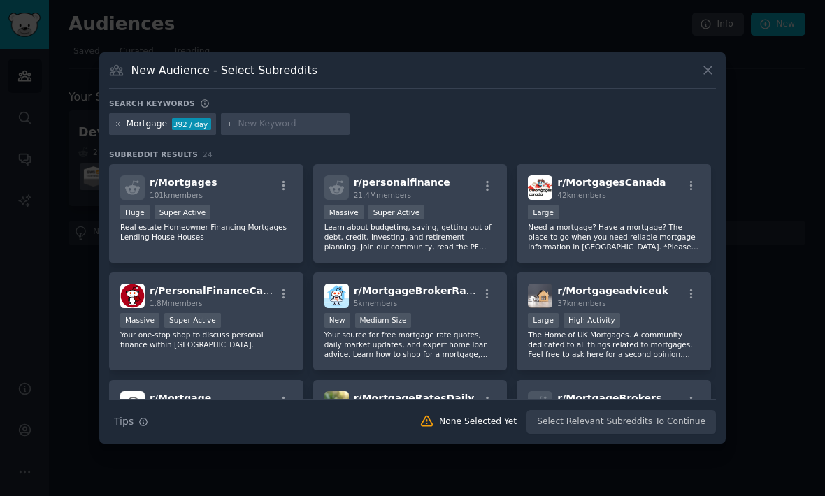
click at [118, 128] on icon at bounding box center [118, 124] width 8 height 8
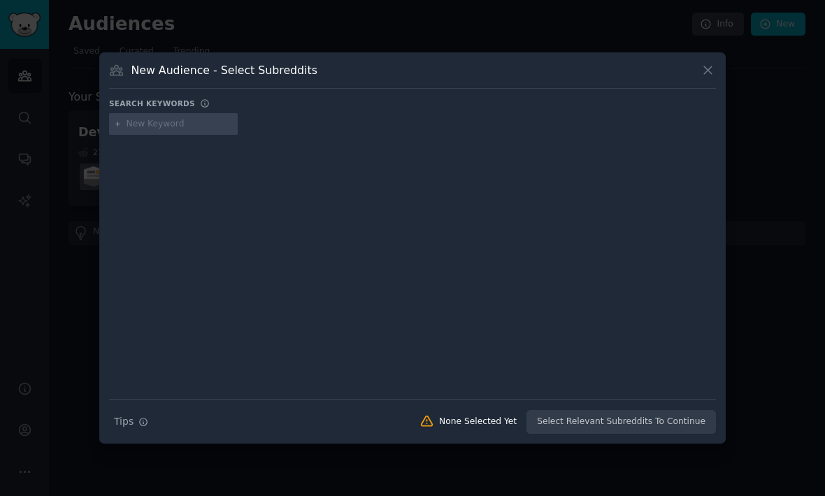
click at [704, 78] on icon at bounding box center [707, 70] width 15 height 15
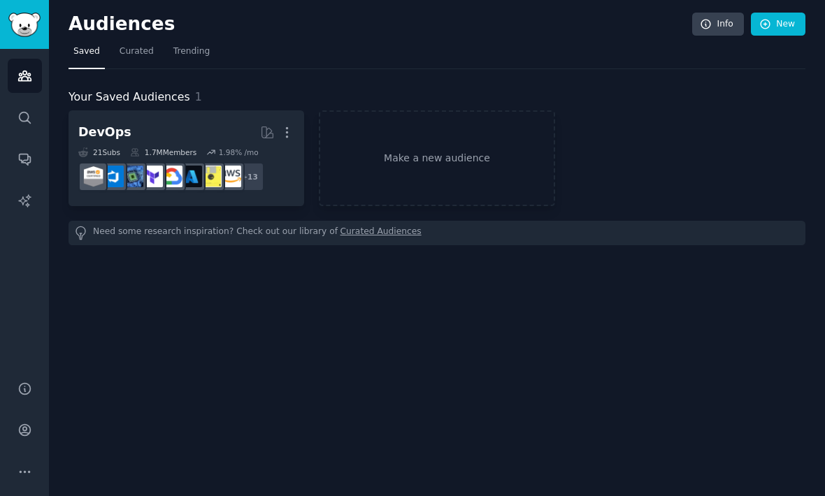
click at [461, 117] on link "Make a new audience" at bounding box center [436, 158] width 235 height 96
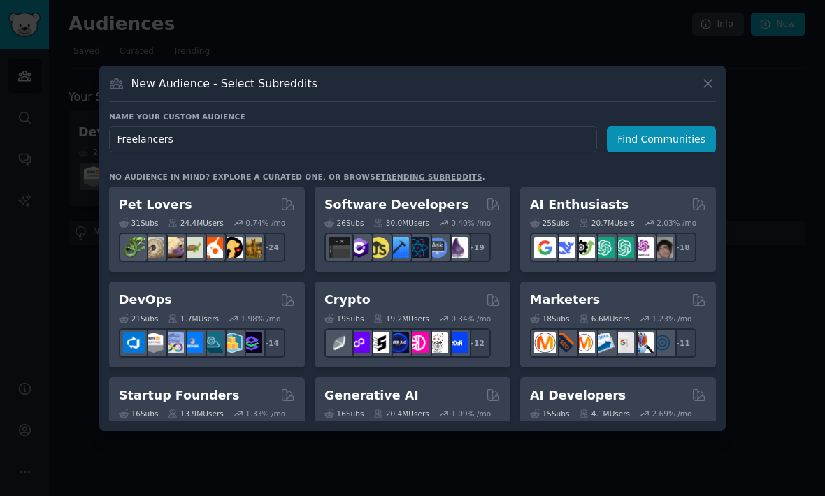
type input "Freelancers"
click at [674, 152] on button "Find Communities" at bounding box center [661, 139] width 109 height 26
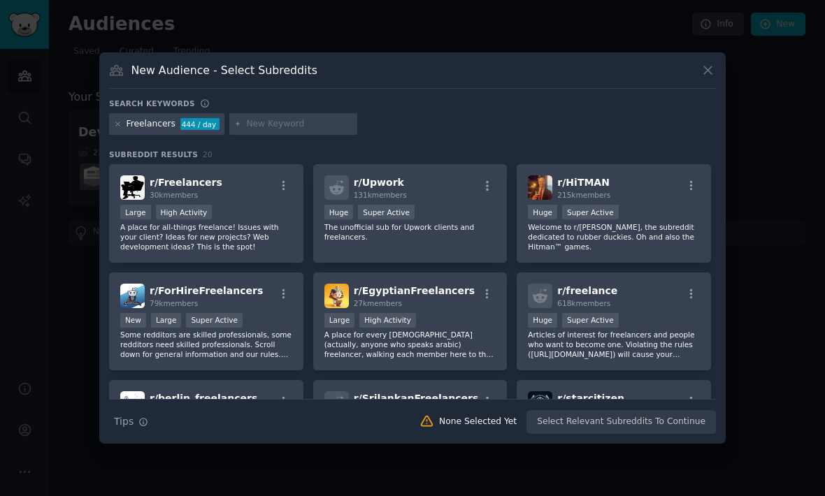
click at [701, 78] on button at bounding box center [707, 70] width 16 height 16
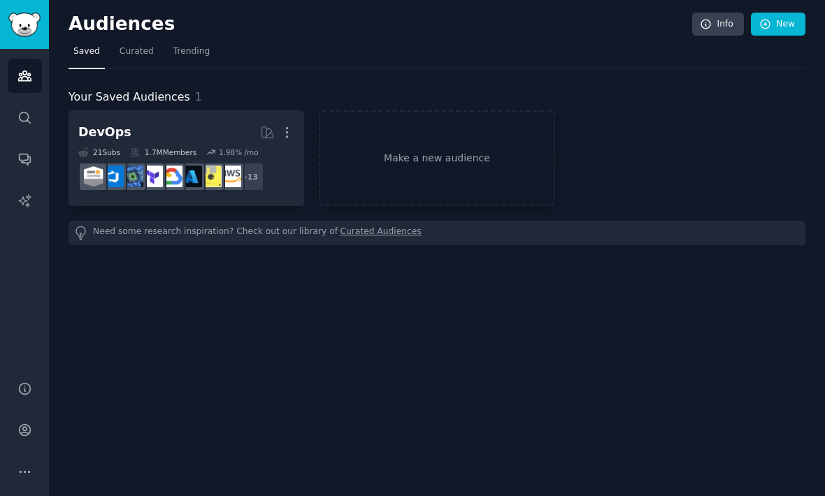
click at [454, 121] on link "Make a new audience" at bounding box center [436, 158] width 235 height 96
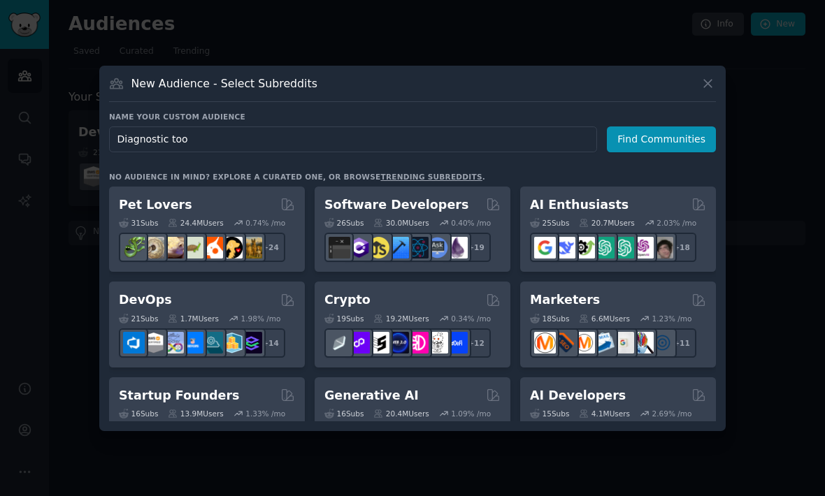
type input "Diagnostic tool"
click at [663, 152] on button "Find Communities" at bounding box center [661, 139] width 109 height 26
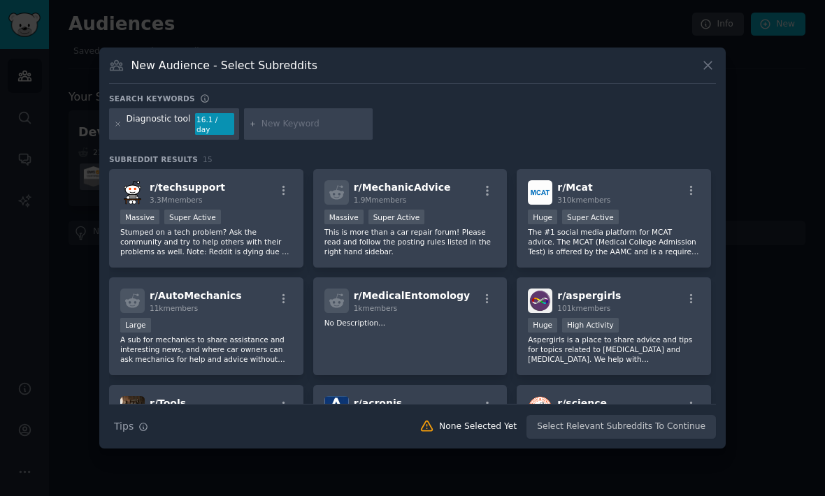
click at [117, 140] on div "Diagnostic tool 16.1 / day" at bounding box center [174, 124] width 130 height 32
click at [118, 140] on div "Diagnostic tool 16.1 / day" at bounding box center [174, 124] width 130 height 32
click at [120, 128] on icon at bounding box center [118, 124] width 8 height 8
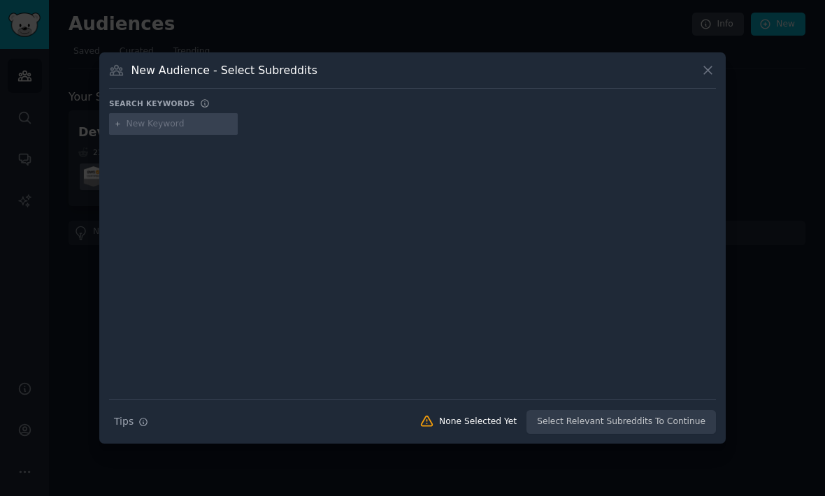
click at [126, 131] on input "text" at bounding box center [179, 124] width 106 height 13
type input "College"
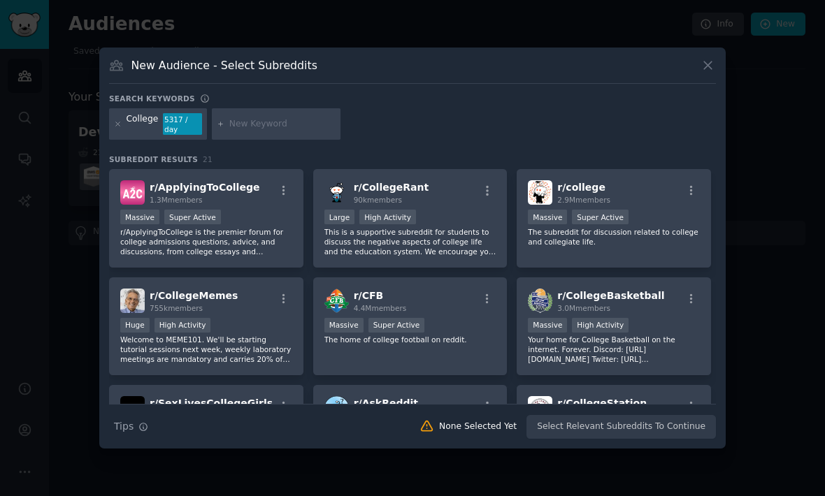
click at [705, 73] on icon at bounding box center [707, 65] width 15 height 15
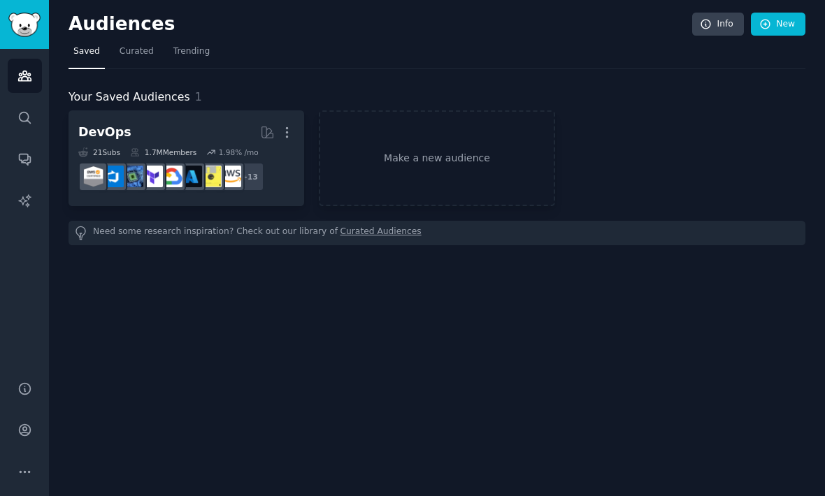
click at [499, 145] on link "Make a new audience" at bounding box center [436, 158] width 235 height 96
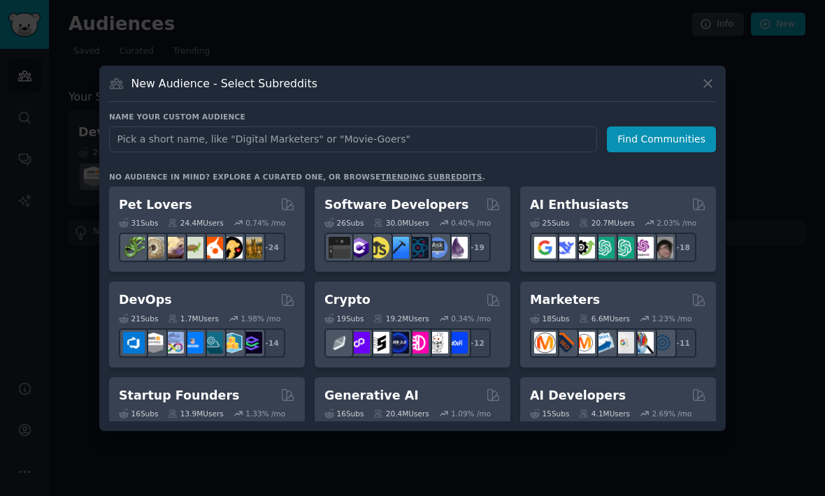
type input "College"
click at [678, 152] on button "Find Communities" at bounding box center [661, 139] width 109 height 26
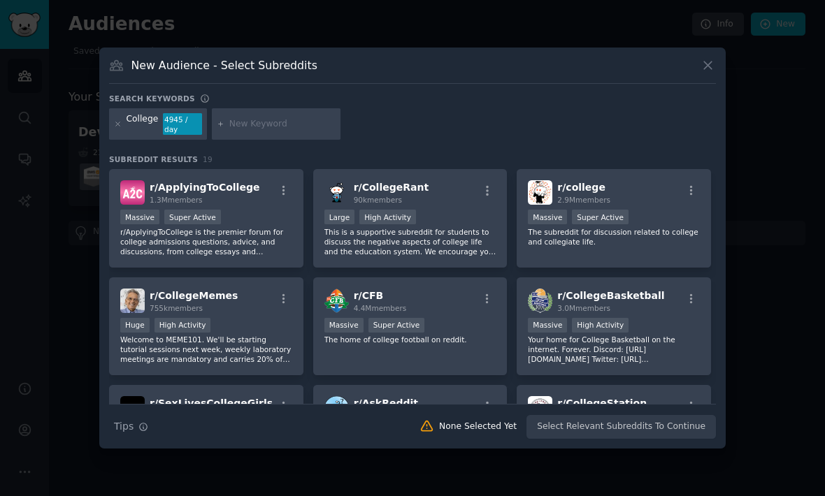
click at [705, 73] on icon at bounding box center [707, 65] width 15 height 15
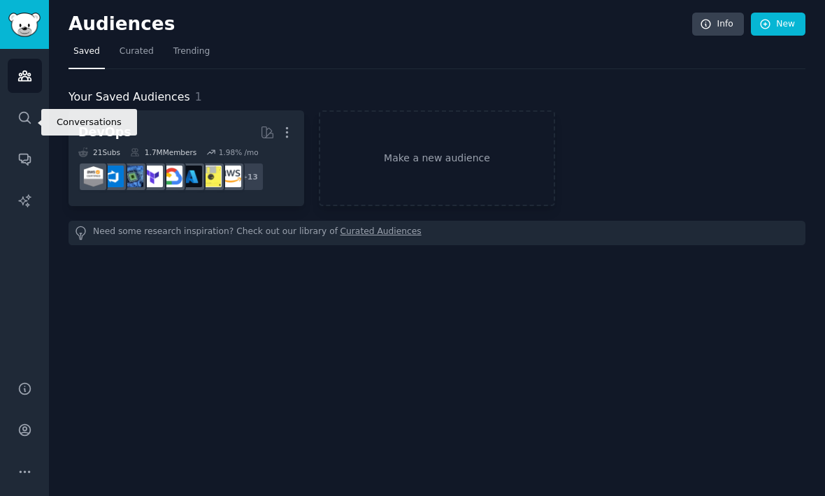
click at [22, 142] on link "Conversations" at bounding box center [25, 159] width 34 height 34
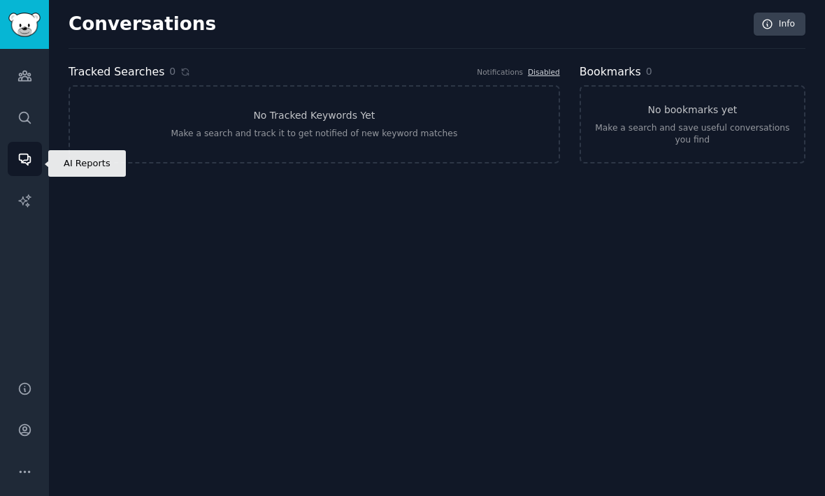
click at [27, 194] on icon "Sidebar" at bounding box center [24, 201] width 15 height 15
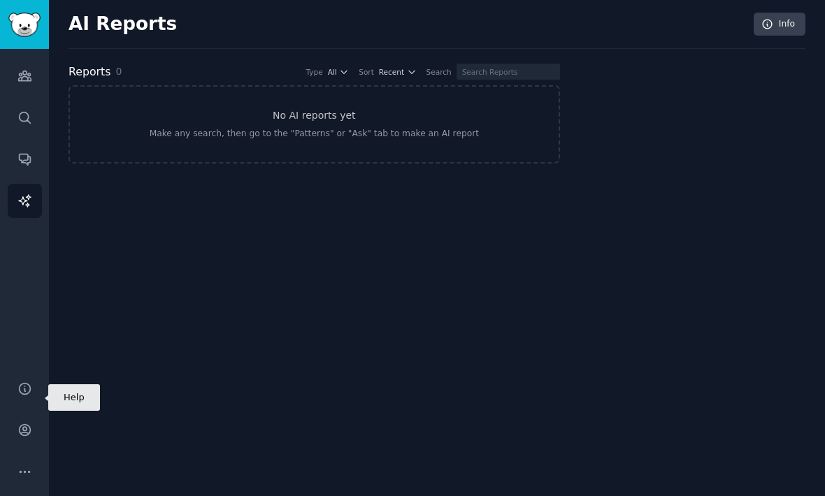
click at [20, 391] on icon "Sidebar" at bounding box center [24, 389] width 15 height 15
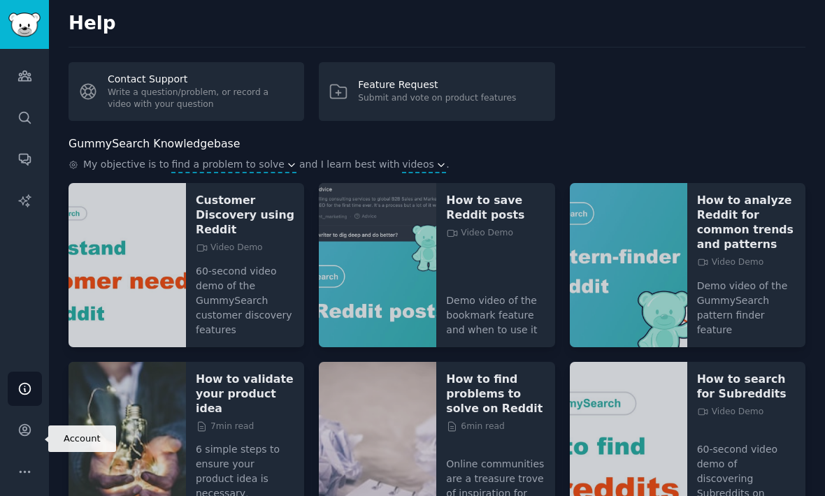
click at [13, 447] on link "Account" at bounding box center [25, 430] width 34 height 34
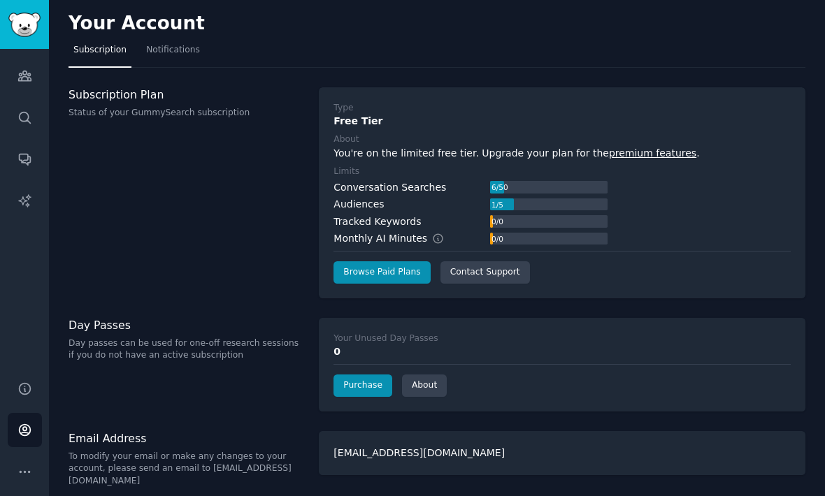
click at [113, 338] on p "Day passes can be used for one-off research sessions if you do not have an acti…" at bounding box center [185, 350] width 235 height 24
click at [349, 375] on link "Purchase" at bounding box center [362, 386] width 59 height 22
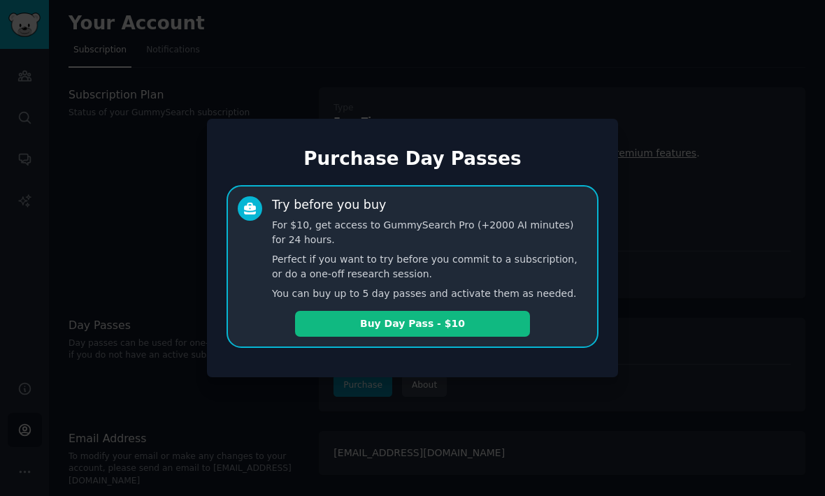
click at [104, 173] on div at bounding box center [412, 248] width 825 height 496
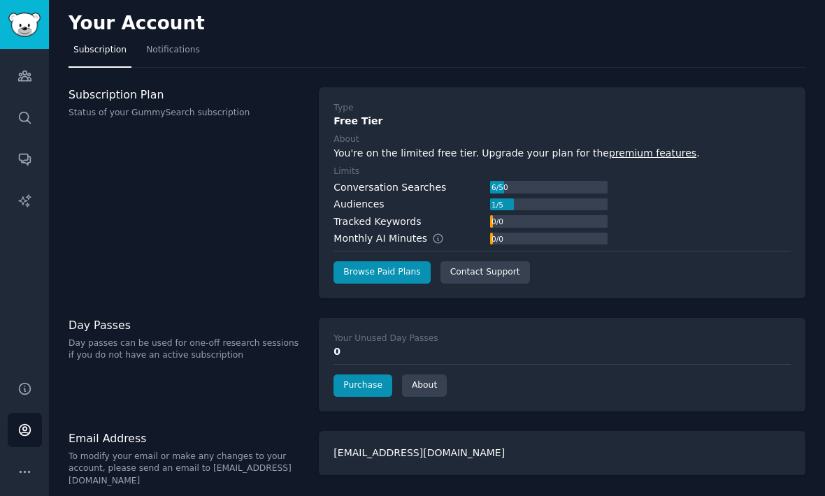
click at [170, 44] on span "Notifications" at bounding box center [173, 50] width 54 height 13
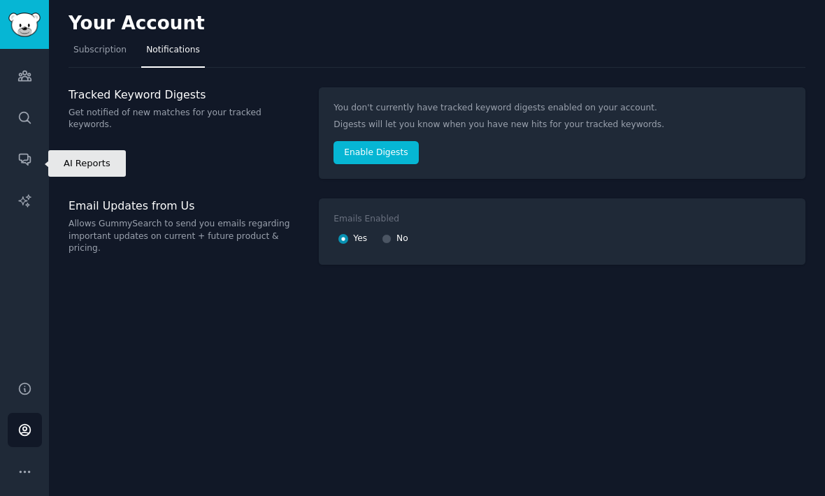
click at [26, 194] on icon "Sidebar" at bounding box center [24, 200] width 12 height 12
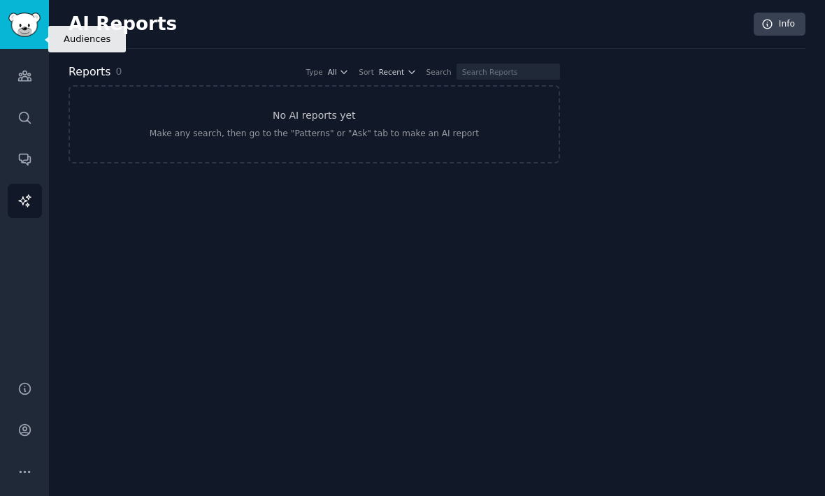
click at [30, 71] on icon "Sidebar" at bounding box center [24, 76] width 13 height 10
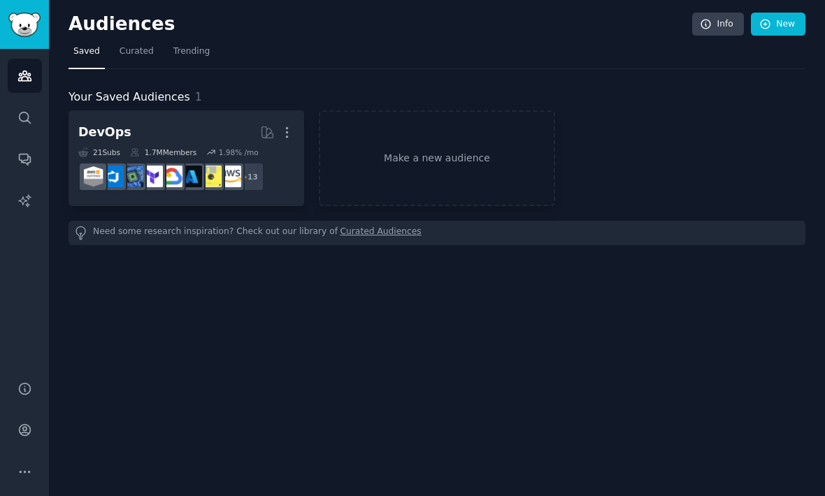
click at [199, 45] on span "Trending" at bounding box center [191, 51] width 36 height 13
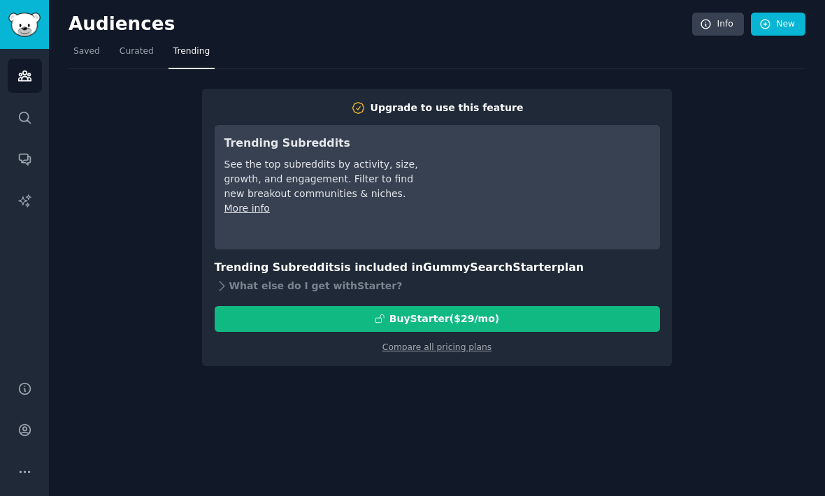
click at [89, 45] on span "Saved" at bounding box center [86, 51] width 27 height 13
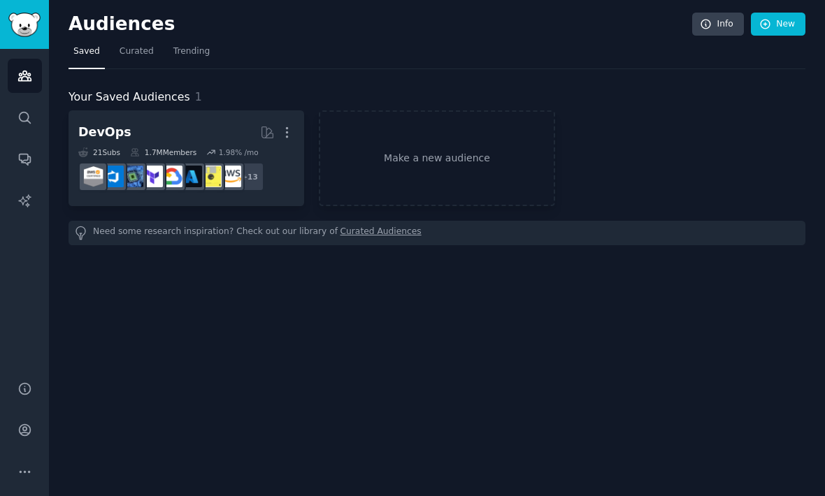
click at [136, 120] on h2 "DevOps More" at bounding box center [186, 132] width 216 height 24
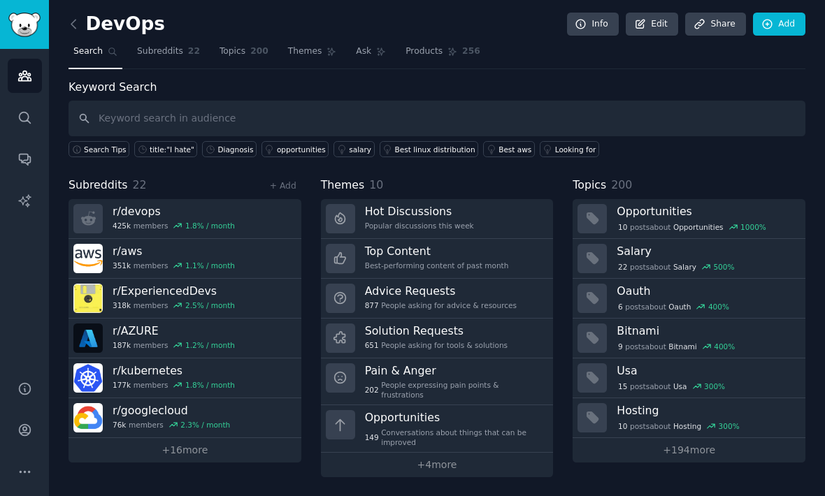
click at [291, 145] on div "opportunities" at bounding box center [301, 150] width 49 height 10
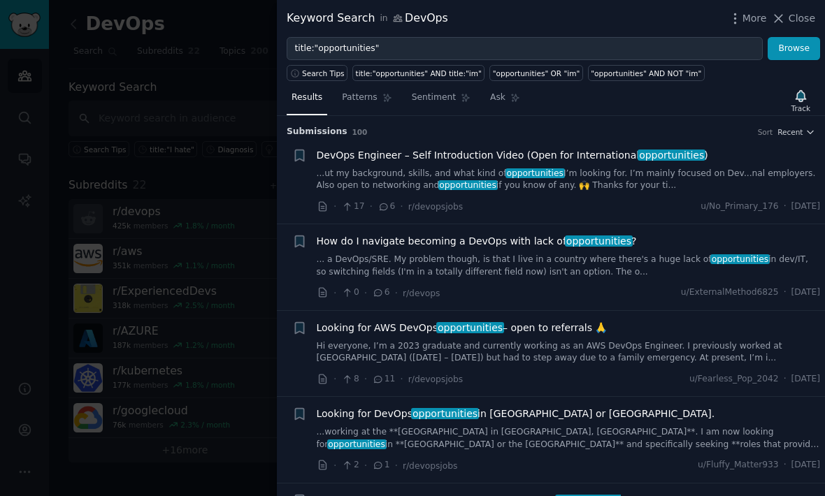
click at [741, 21] on icon "button" at bounding box center [734, 18] width 15 height 15
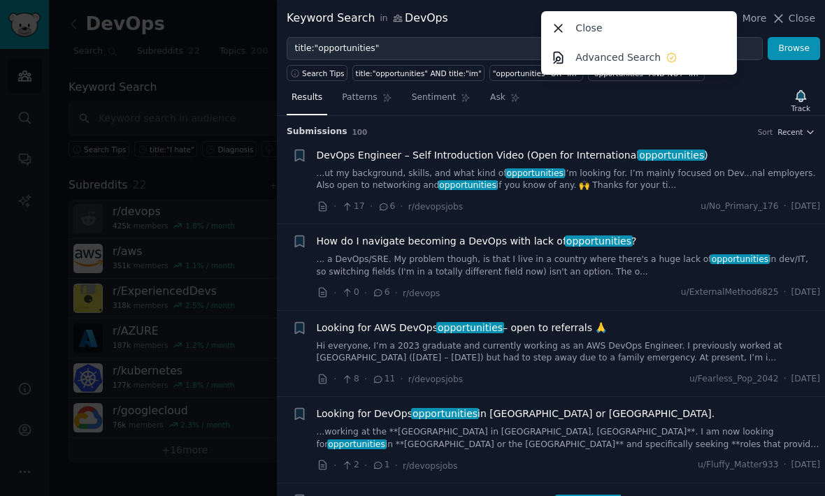
click at [672, 126] on h3 "Submission s 100 Sort Recent" at bounding box center [550, 132] width 528 height 13
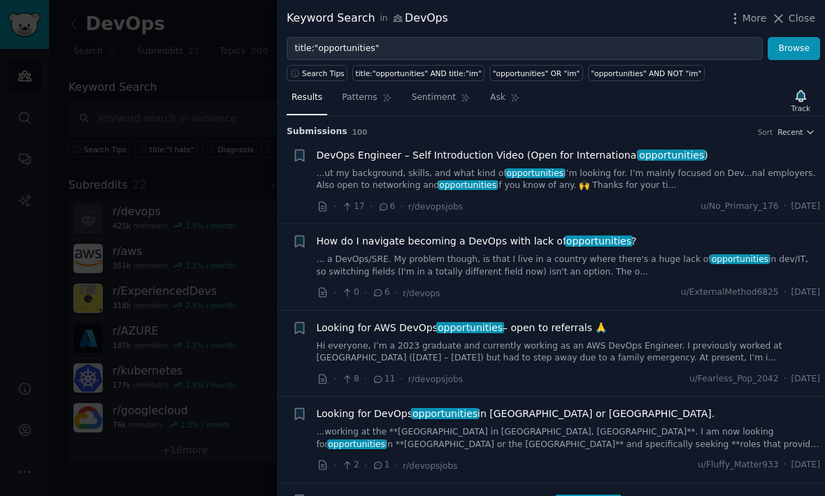
click at [367, 96] on span "Patterns" at bounding box center [359, 98] width 35 height 13
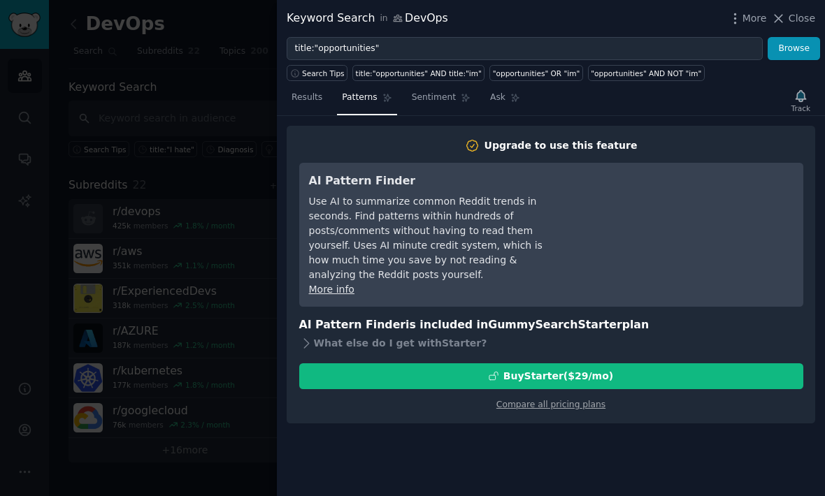
click at [432, 78] on link "title:"opportunities" AND title:"im"" at bounding box center [418, 73] width 132 height 16
type input "title:"opportunities" AND title:"im""
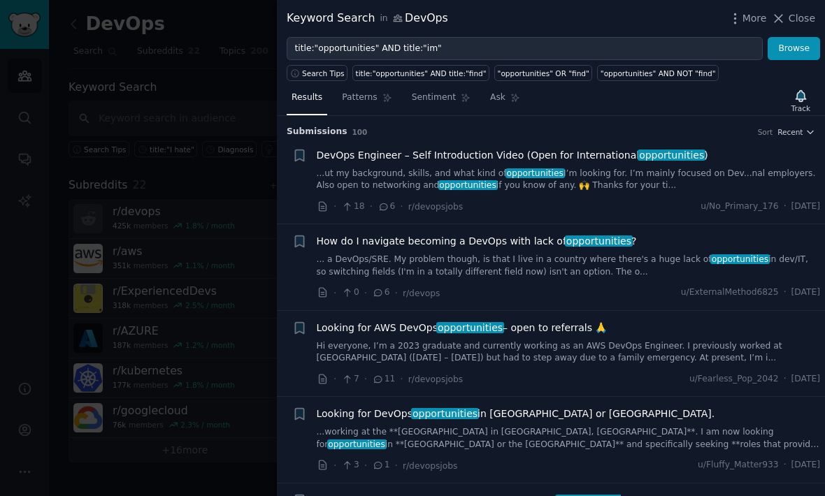
click at [500, 99] on span "Ask" at bounding box center [497, 98] width 15 height 13
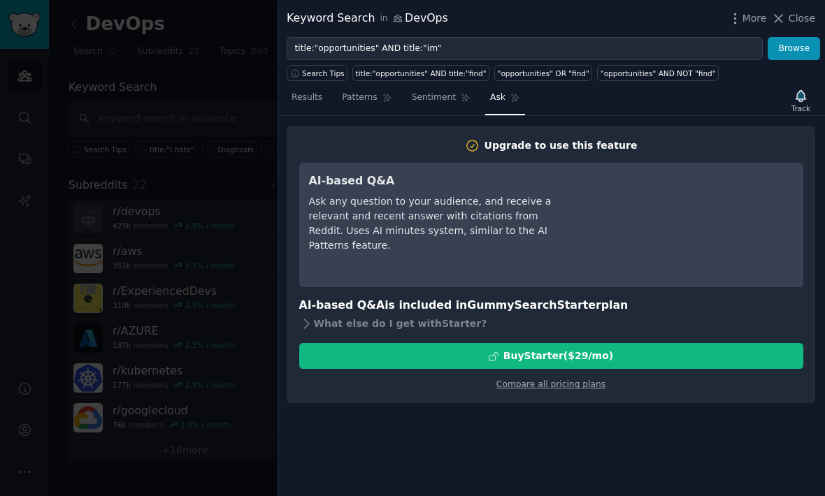
click at [794, 18] on span "Close" at bounding box center [801, 18] width 27 height 15
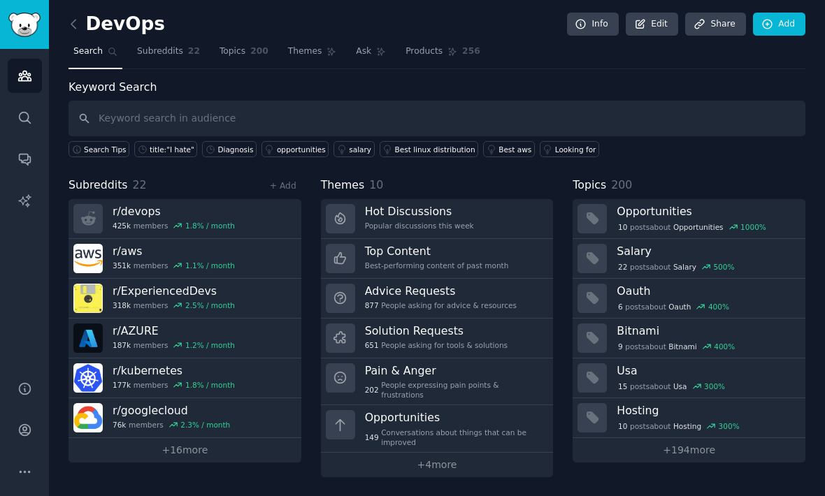
click at [430, 45] on span "Products" at bounding box center [423, 51] width 37 height 13
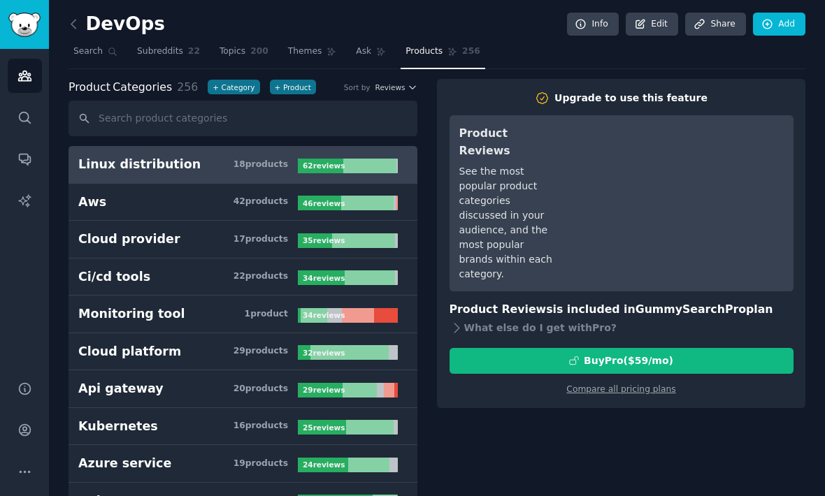
click at [376, 47] on icon at bounding box center [381, 52] width 10 height 10
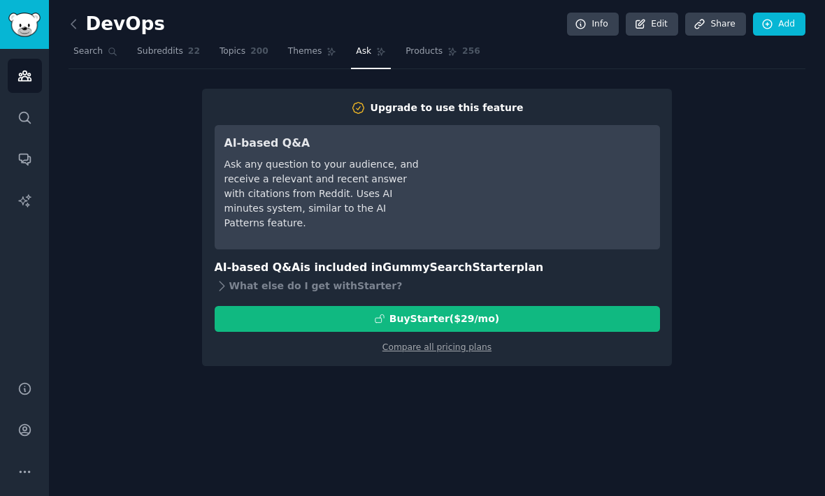
click at [307, 45] on span "Themes" at bounding box center [305, 51] width 34 height 13
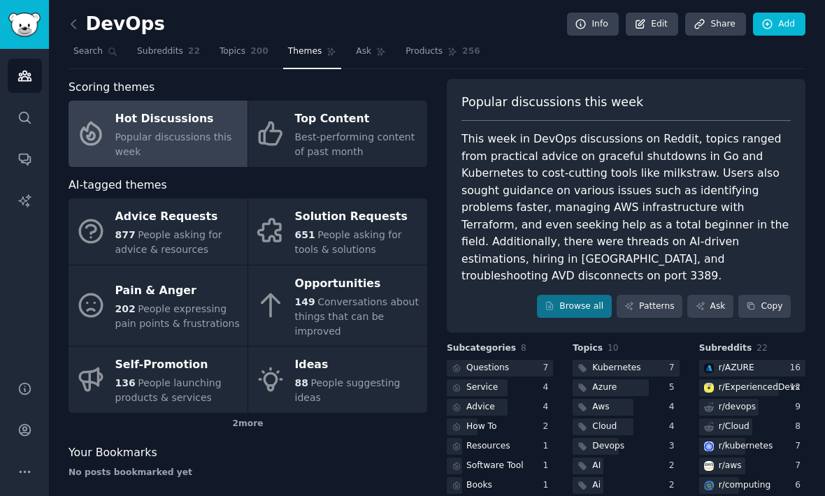
click at [646, 360] on div at bounding box center [625, 368] width 106 height 17
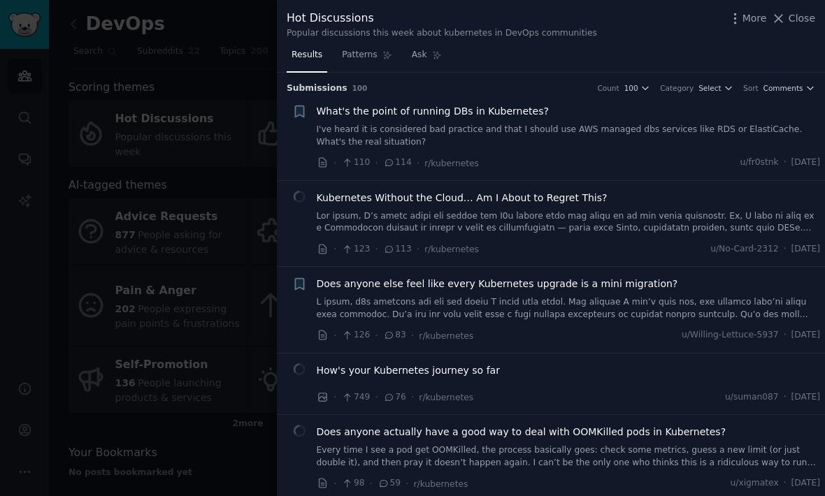
click at [799, 13] on span "Close" at bounding box center [801, 18] width 27 height 15
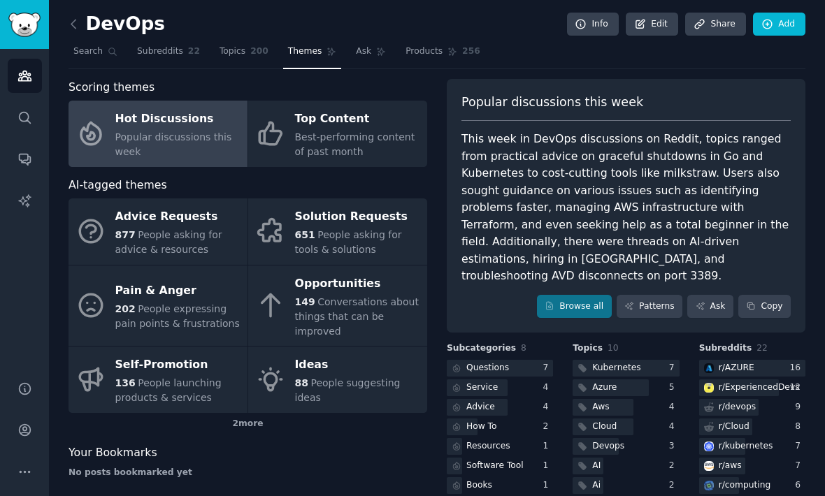
click at [324, 206] on div "Solution Requests" at bounding box center [357, 217] width 125 height 22
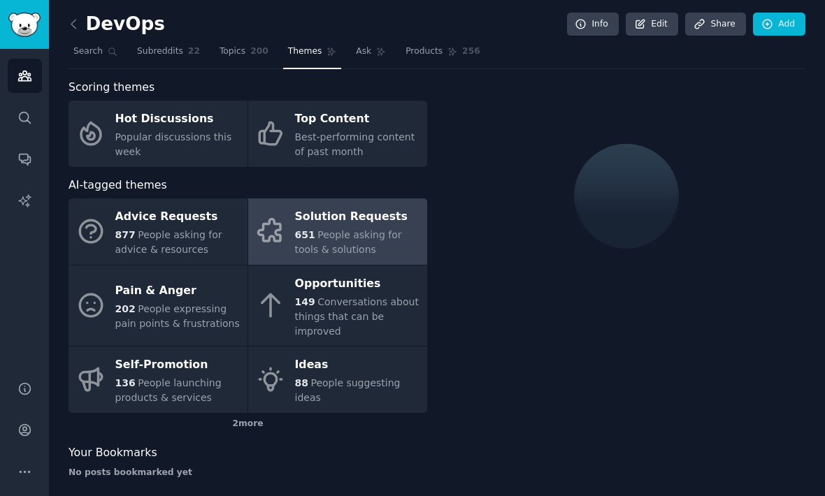
click at [230, 413] on div "2 more" at bounding box center [247, 424] width 358 height 22
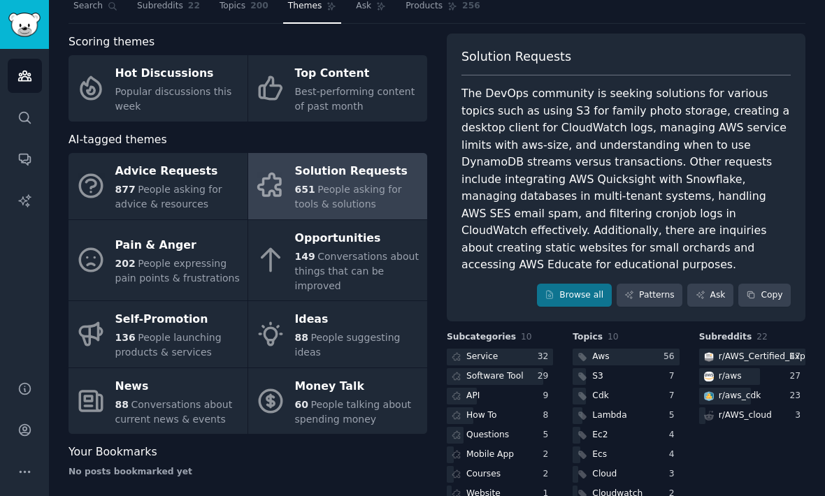
scroll to position [45, 0]
click at [507, 349] on div at bounding box center [500, 357] width 106 height 17
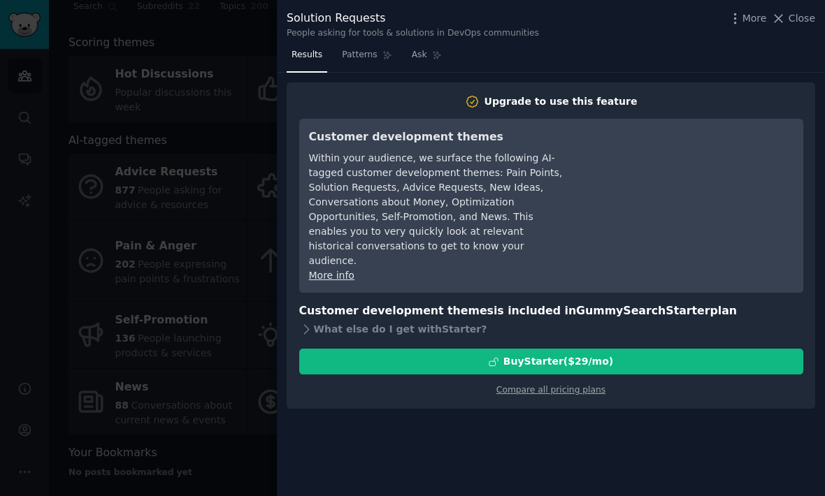
click at [357, 53] on span "Patterns" at bounding box center [359, 55] width 35 height 13
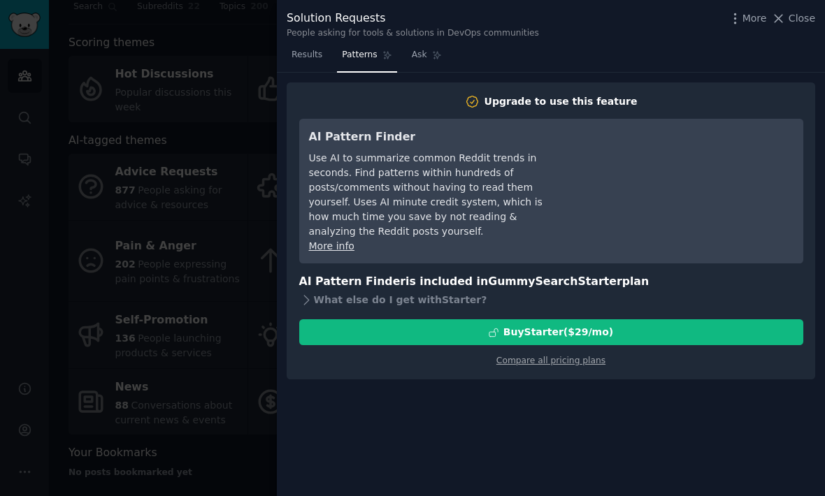
click at [418, 59] on span "Ask" at bounding box center [419, 55] width 15 height 13
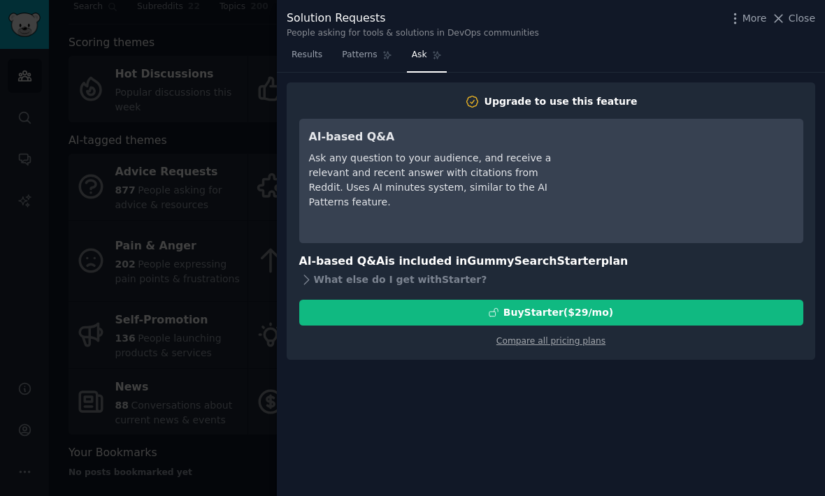
click at [799, 13] on span "Close" at bounding box center [801, 18] width 27 height 15
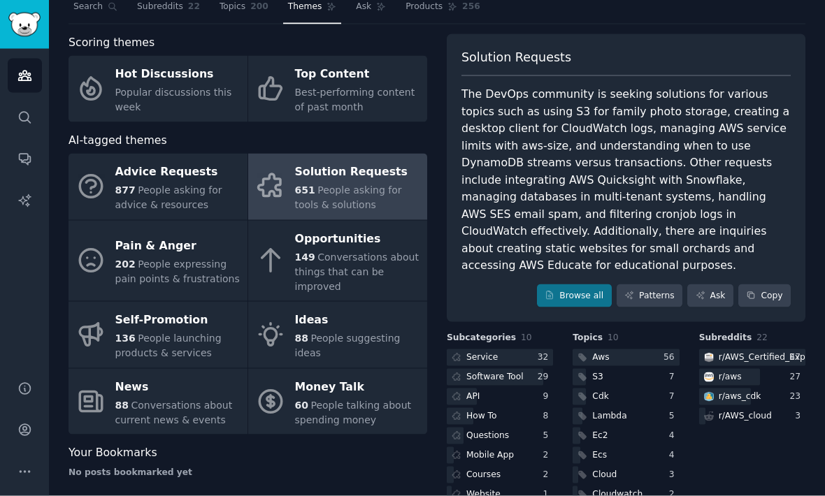
scroll to position [46, 0]
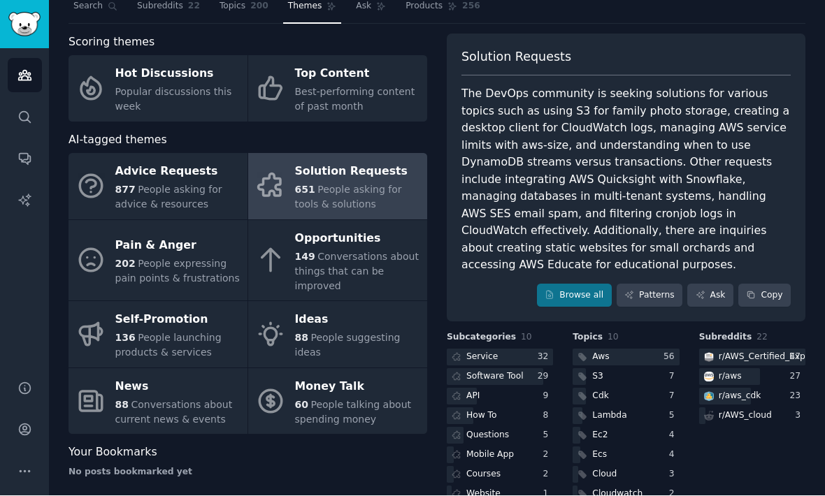
click at [512, 371] on div "Software Tool" at bounding box center [494, 377] width 57 height 13
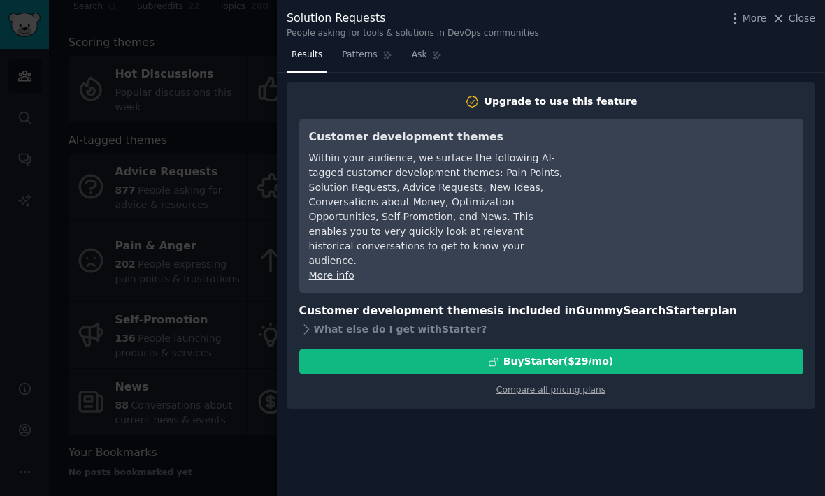
click at [800, 16] on span "Close" at bounding box center [801, 18] width 27 height 15
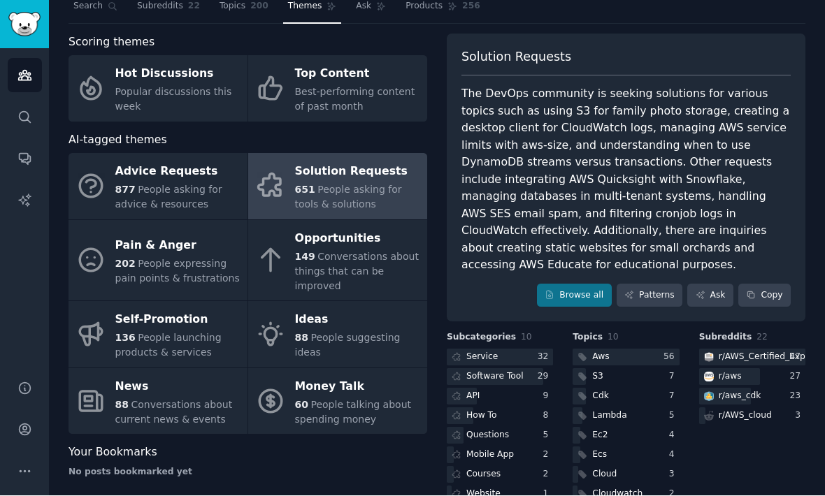
click at [137, 259] on span "People expressing pain points & frustrations" at bounding box center [177, 272] width 124 height 26
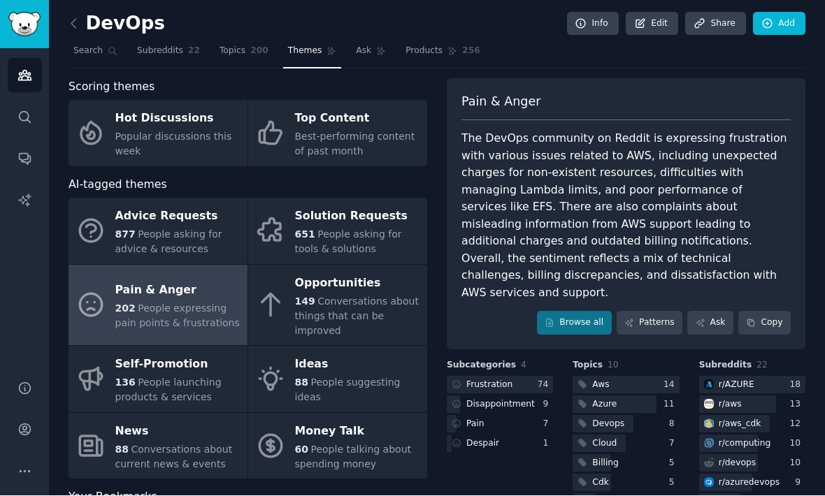
click at [514, 377] on div at bounding box center [500, 385] width 106 height 17
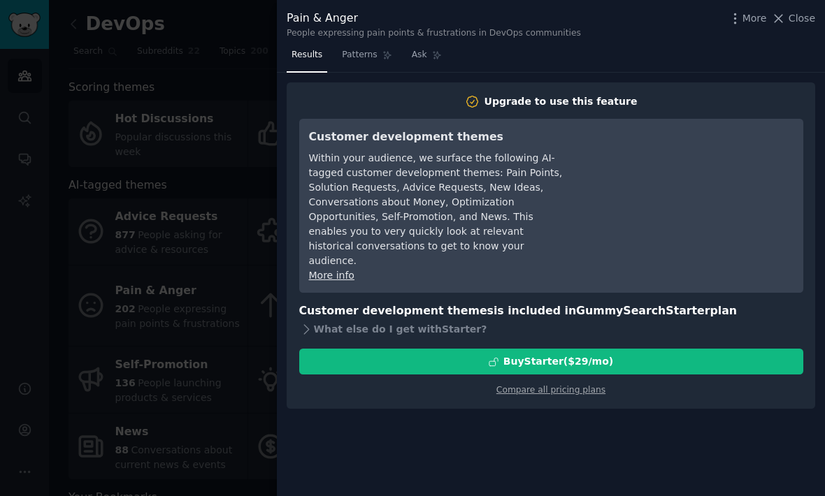
click at [788, 25] on button "Close" at bounding box center [793, 18] width 44 height 15
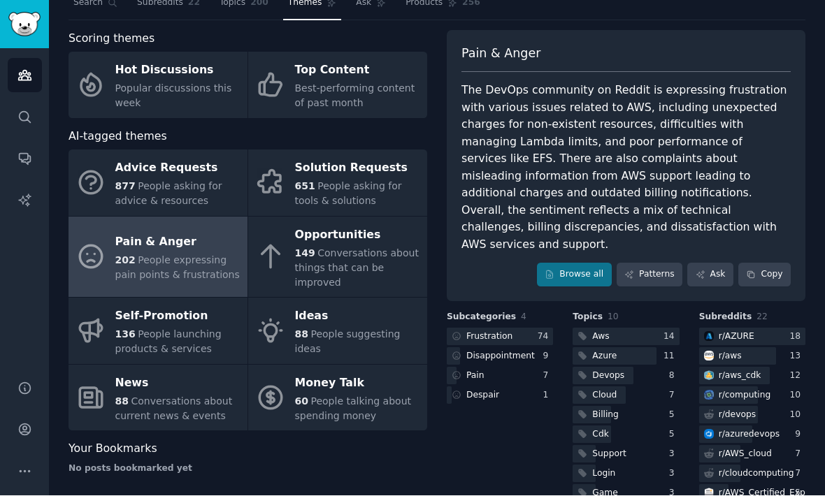
scroll to position [48, 0]
click at [10, 59] on link "Audiences" at bounding box center [25, 76] width 34 height 34
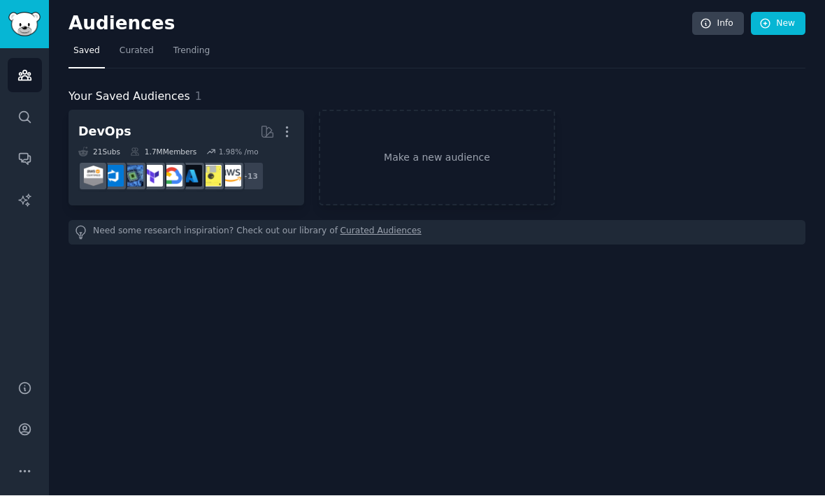
click at [34, 101] on link "Search" at bounding box center [25, 118] width 34 height 34
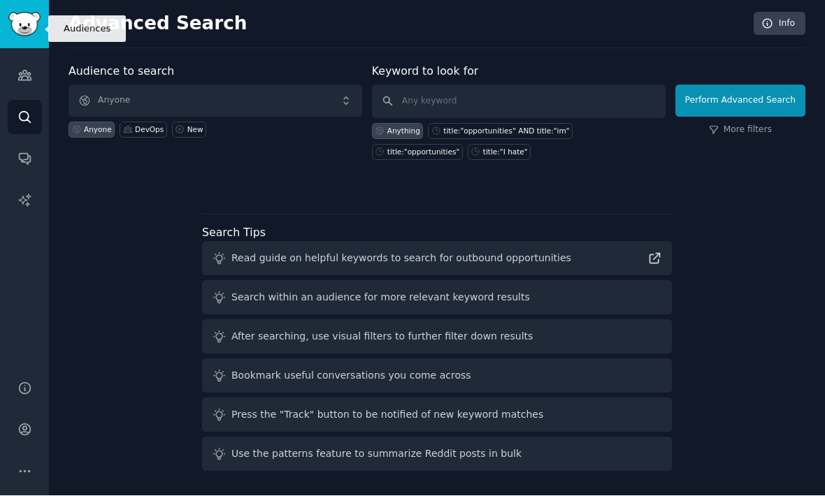
click at [27, 68] on icon "Sidebar" at bounding box center [24, 75] width 15 height 15
